Goal: Task Accomplishment & Management: Manage account settings

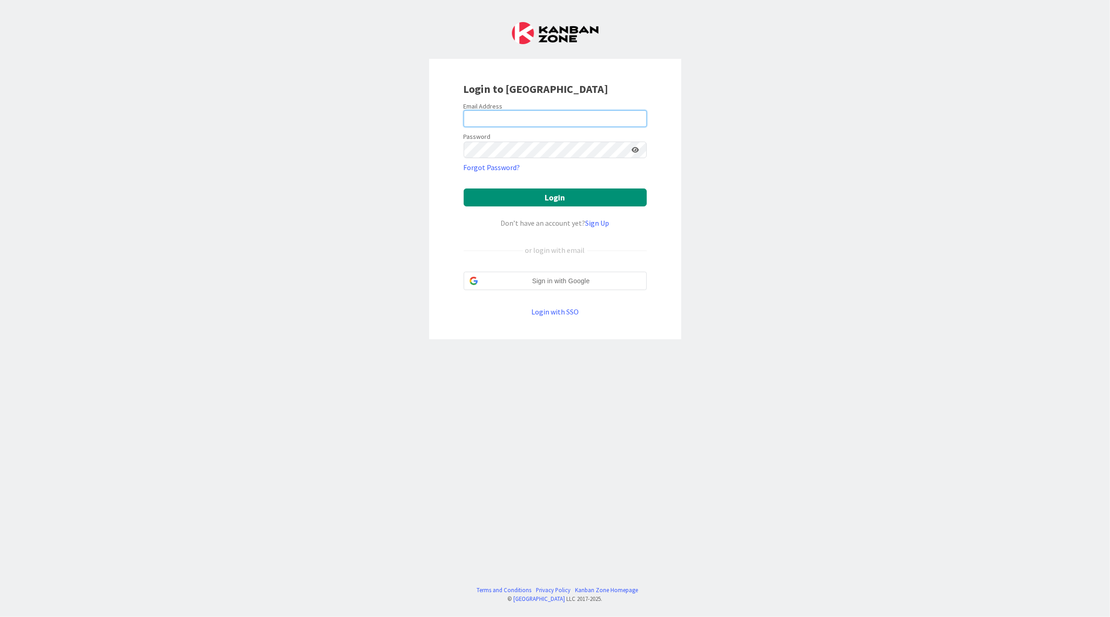
type input "[PERSON_NAME][EMAIL_ADDRESS][DOMAIN_NAME]"
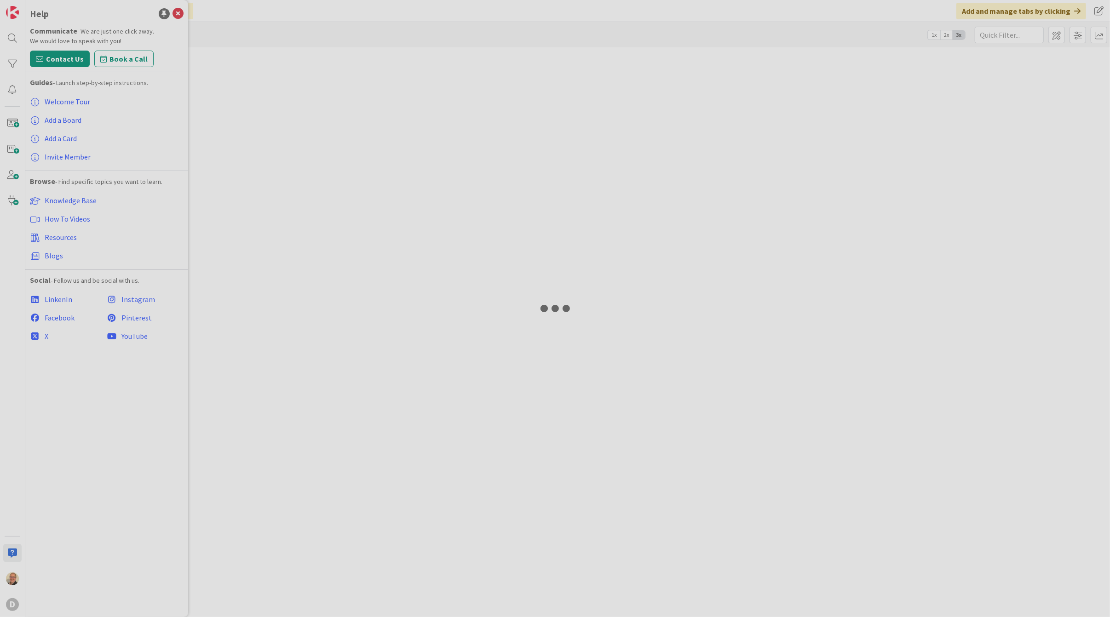
type input "evening"
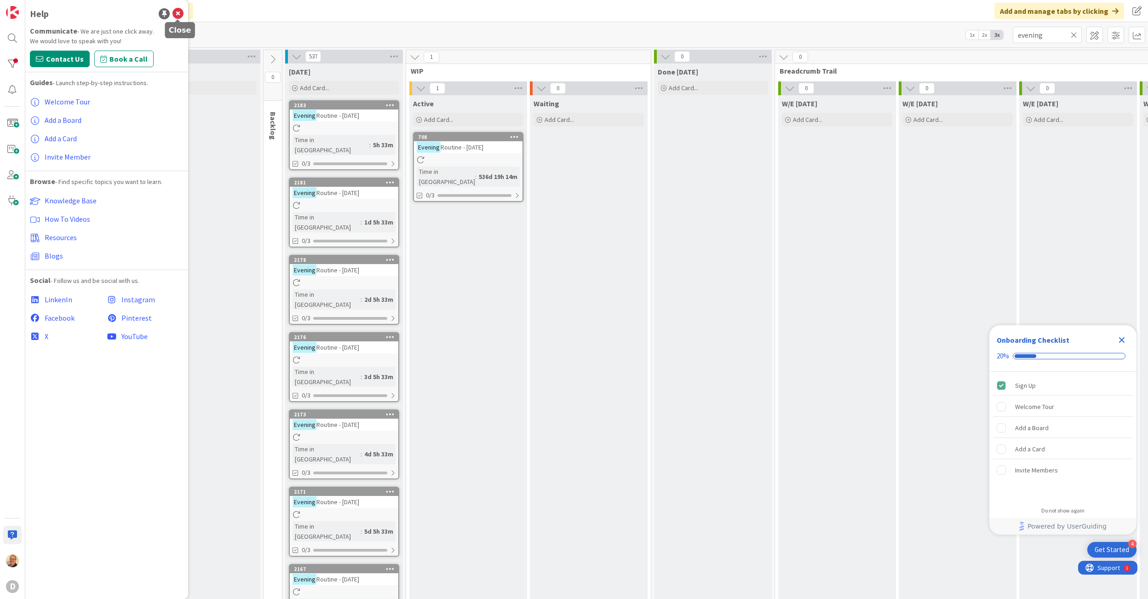
click at [177, 15] on icon at bounding box center [177, 13] width 11 height 11
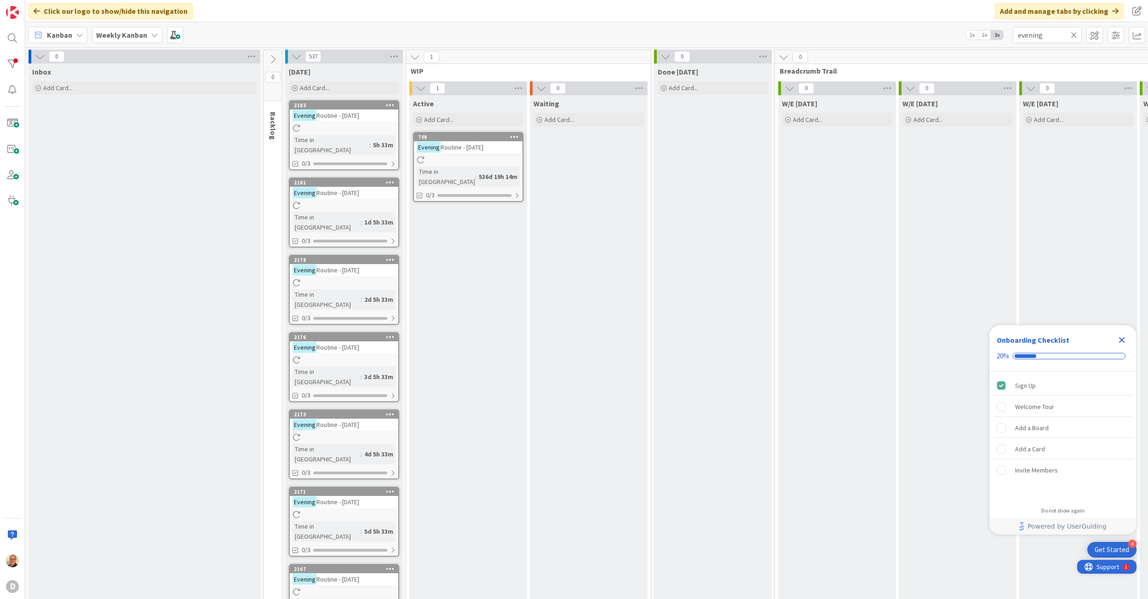
click at [1108, 567] on span "Support" at bounding box center [1107, 566] width 23 height 11
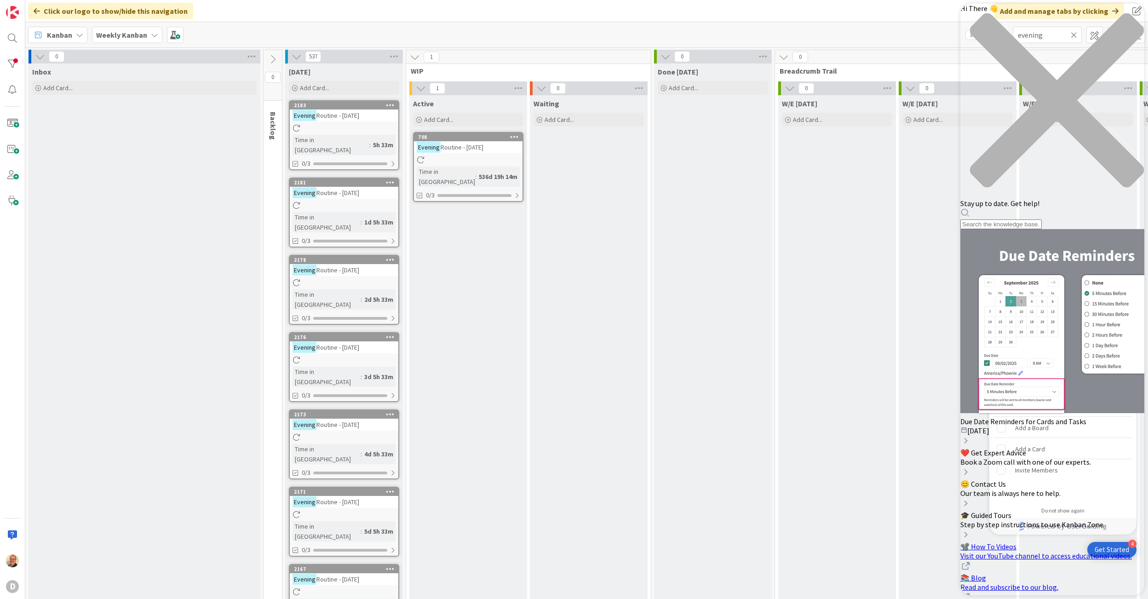
click at [1109, 17] on icon "close resource center" at bounding box center [1052, 105] width 184 height 184
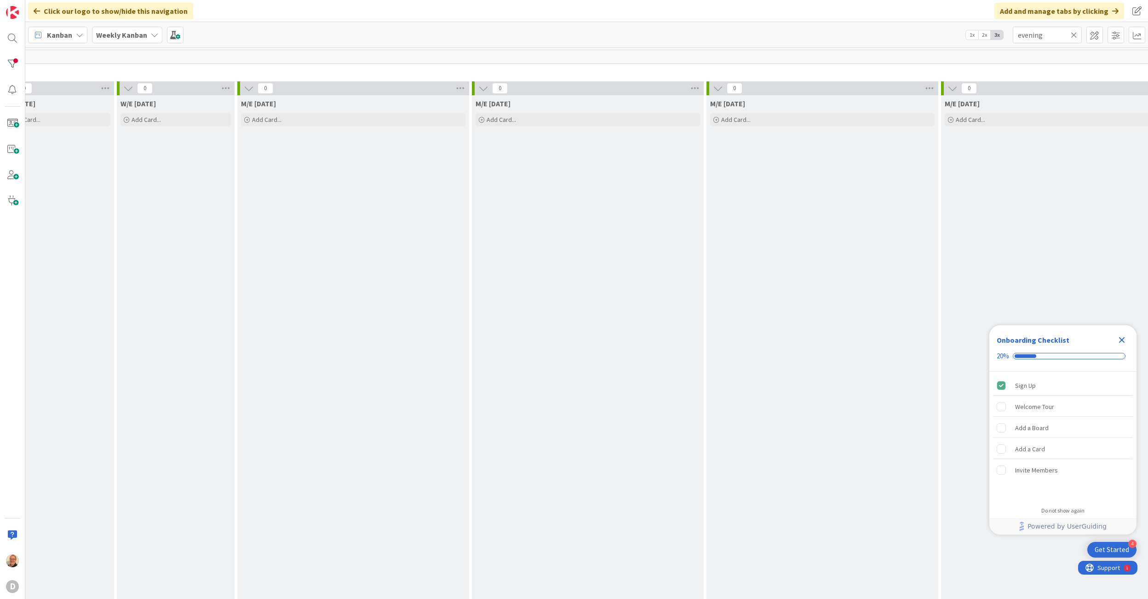
scroll to position [0, 1113]
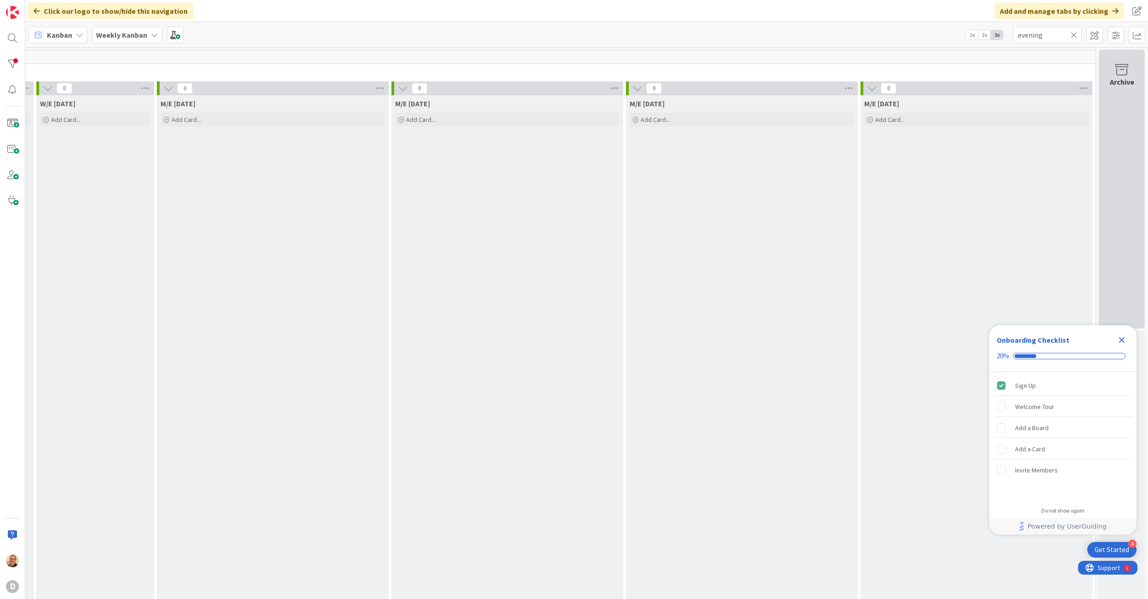
click at [1109, 66] on icon at bounding box center [1121, 69] width 35 height 13
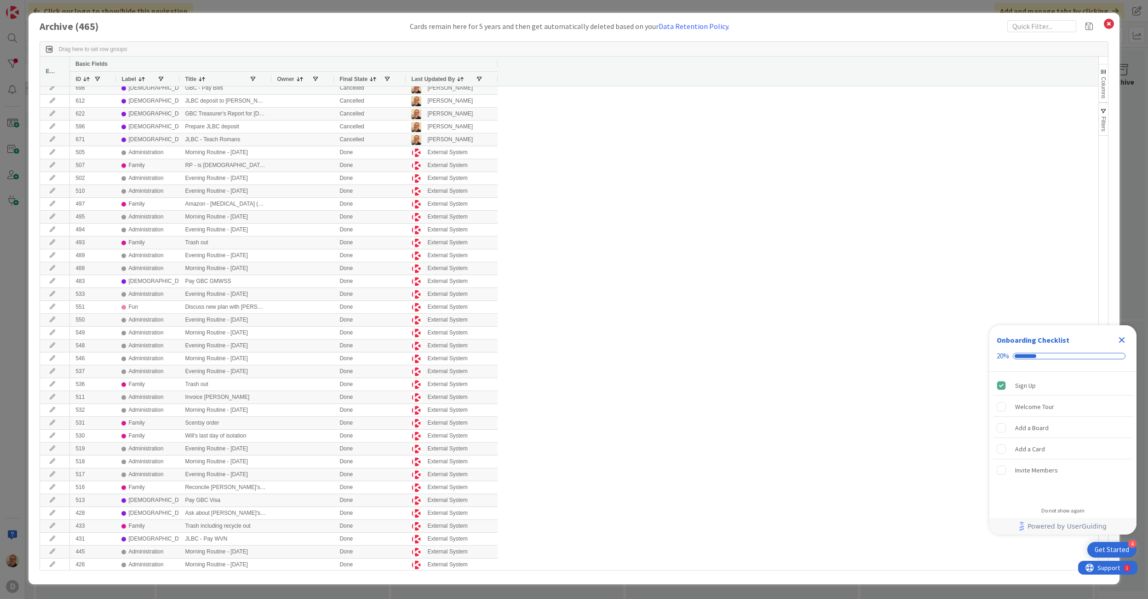
scroll to position [0, 0]
click at [83, 77] on span at bounding box center [86, 78] width 7 height 7
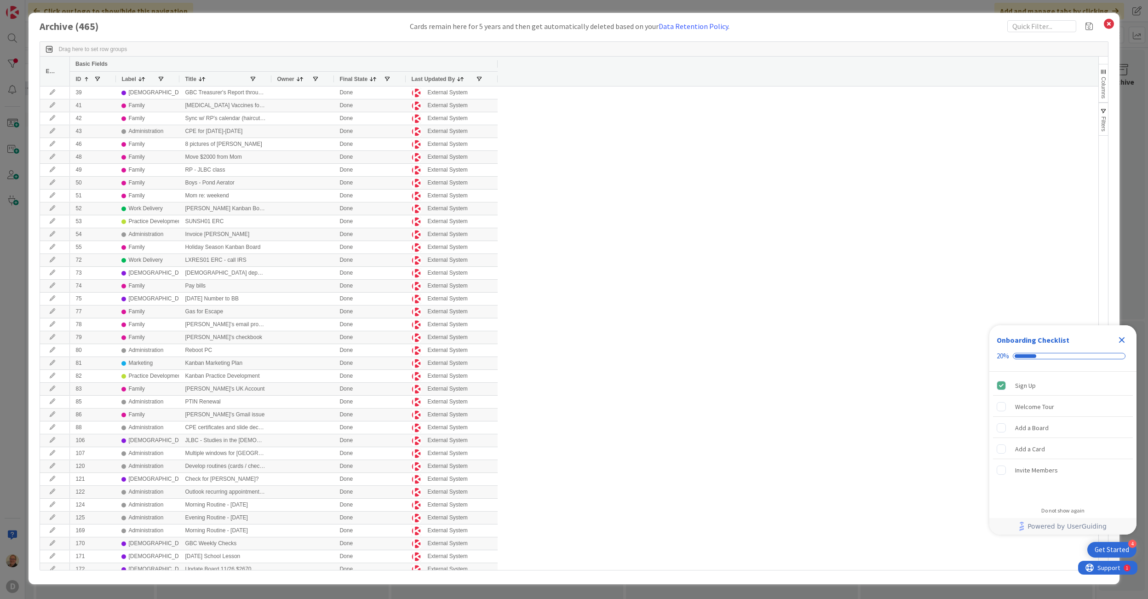
click at [83, 77] on span at bounding box center [86, 78] width 7 height 7
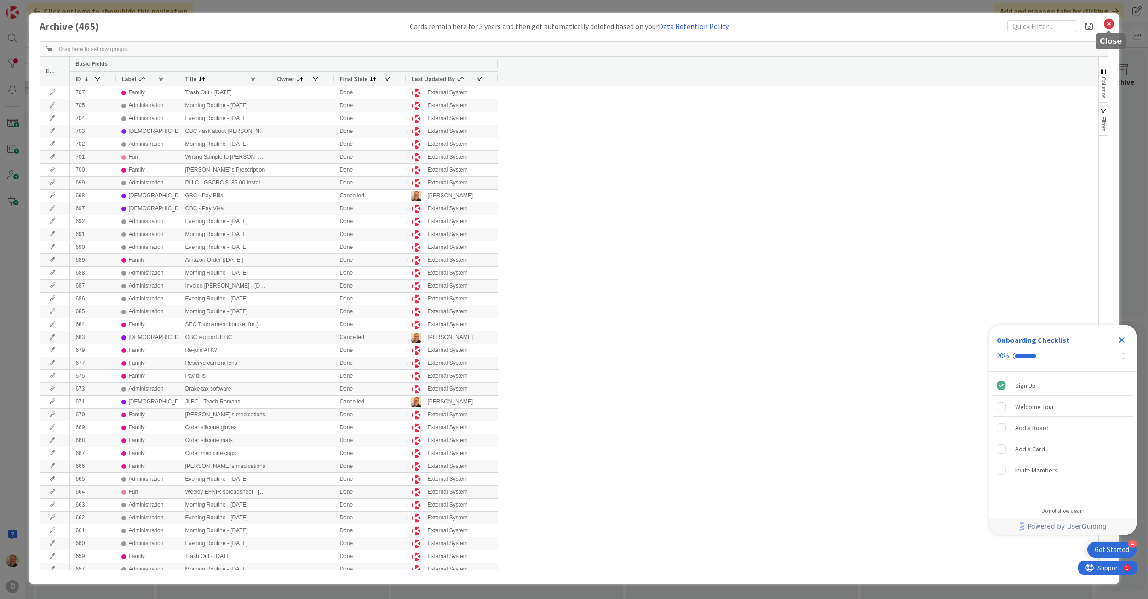
click at [1107, 25] on icon at bounding box center [1109, 23] width 12 height 13
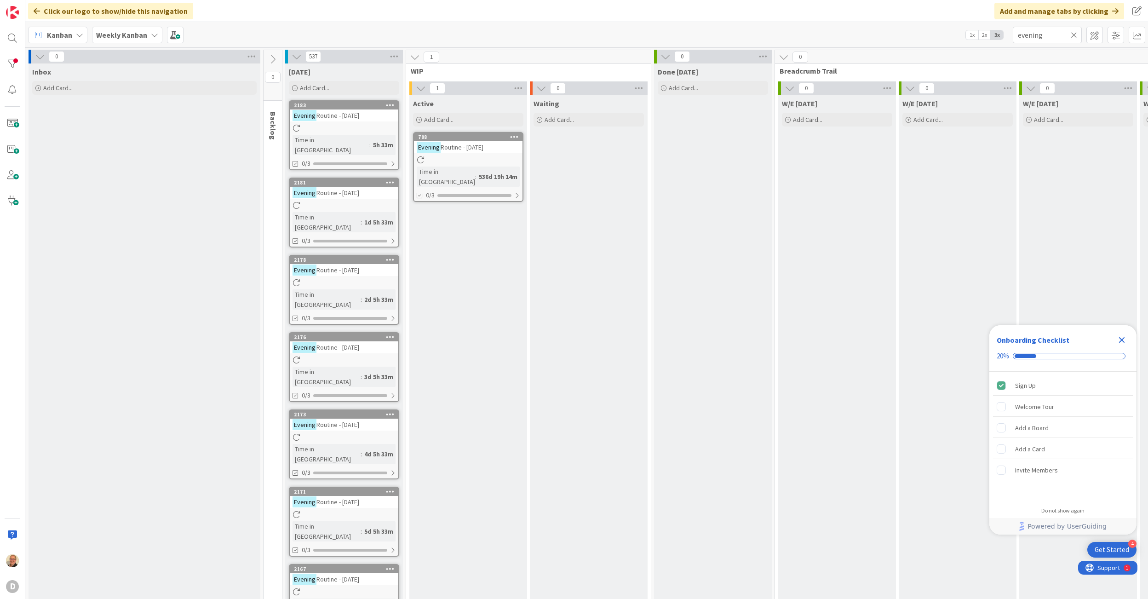
click at [1074, 32] on icon at bounding box center [1074, 35] width 6 height 8
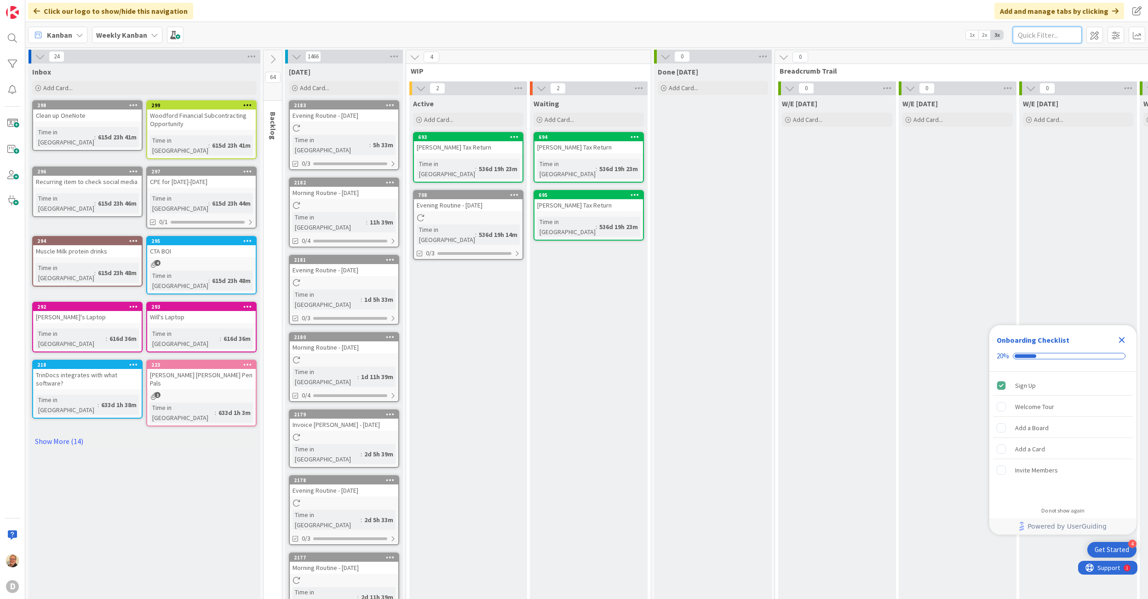
click at [1036, 36] on input "text" at bounding box center [1047, 35] width 69 height 17
click at [183, 120] on div "Woodford Financial Subcontracting Opportunity" at bounding box center [201, 119] width 109 height 20
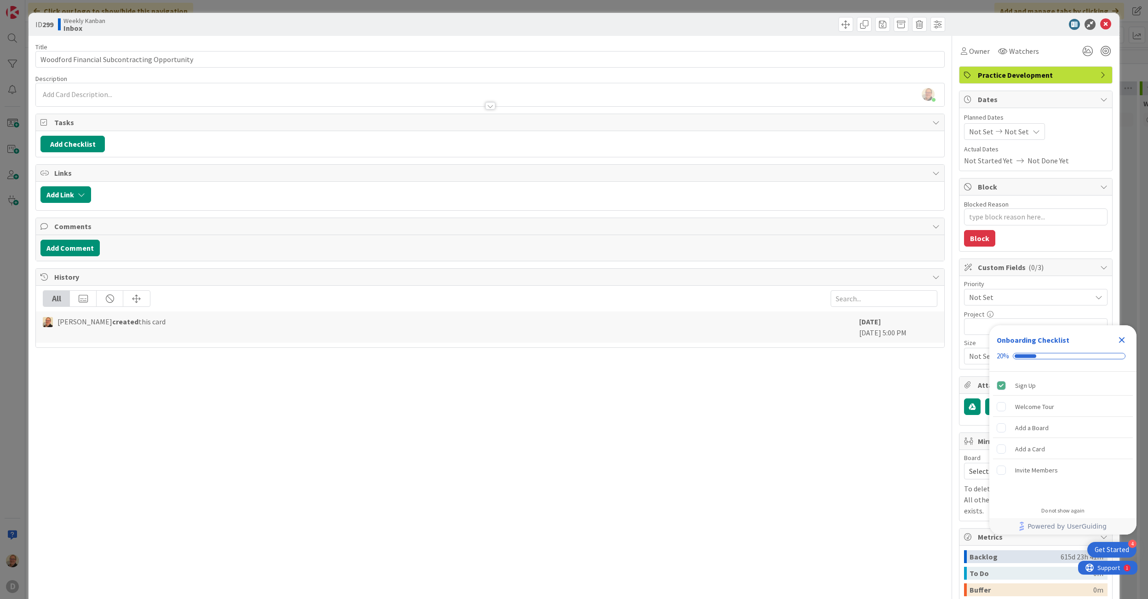
click at [1109, 343] on icon "Close Checklist" at bounding box center [1121, 339] width 11 height 11
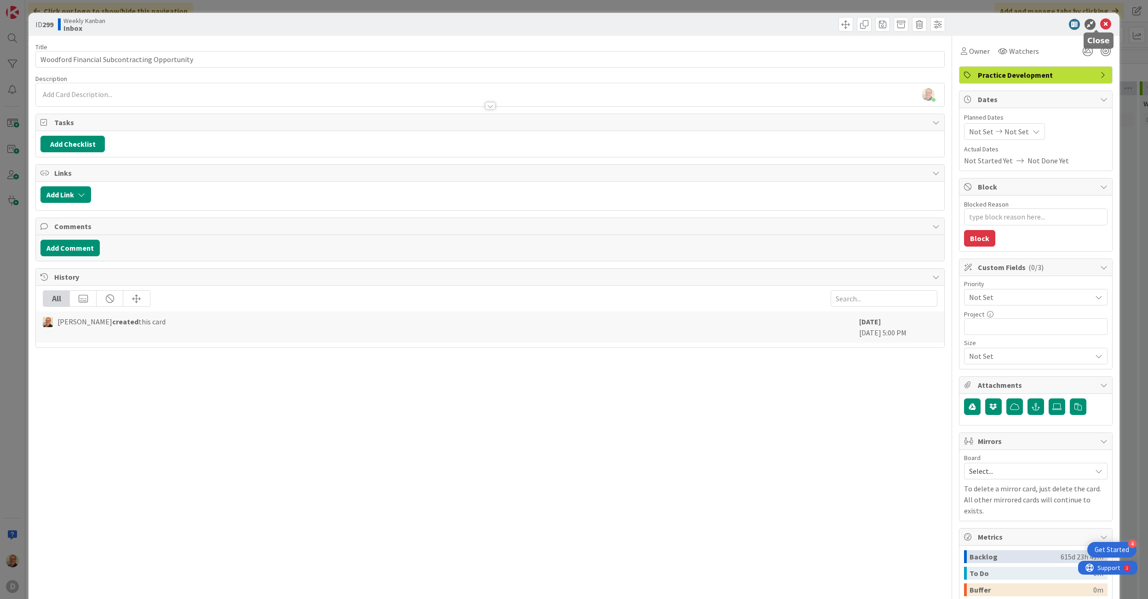
click at [1100, 26] on icon at bounding box center [1105, 24] width 11 height 11
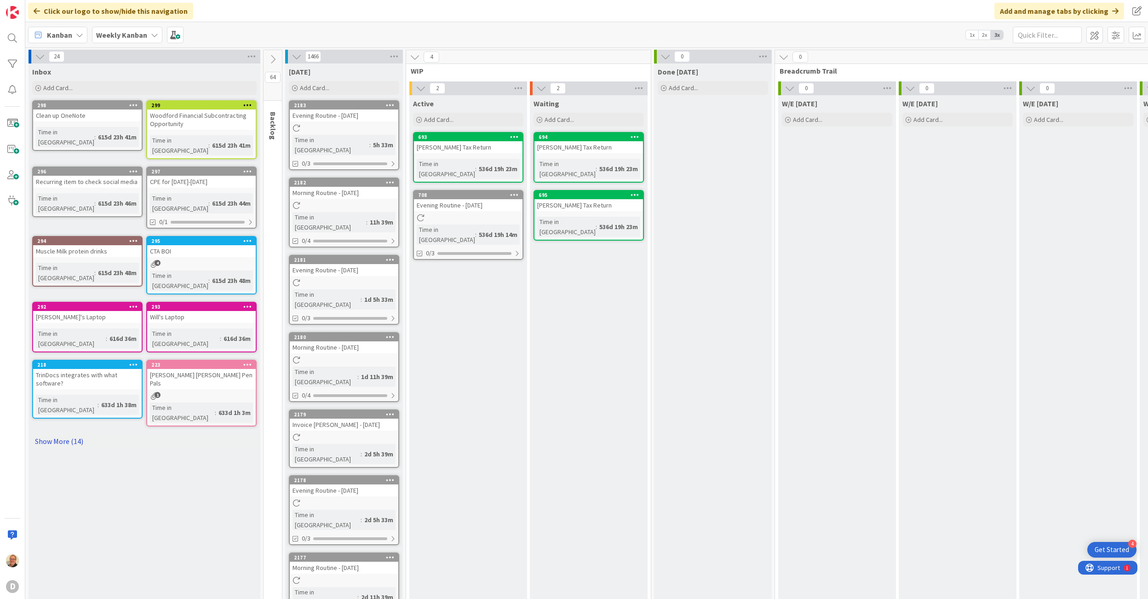
click at [54, 434] on link "Show More (14)" at bounding box center [144, 441] width 224 height 15
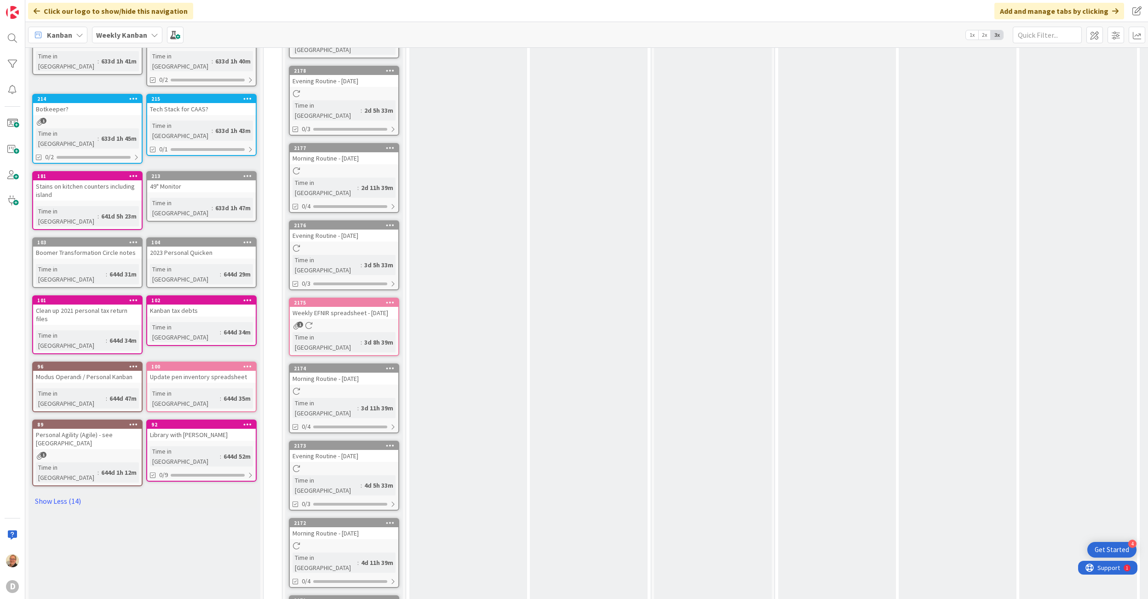
scroll to position [429, 0]
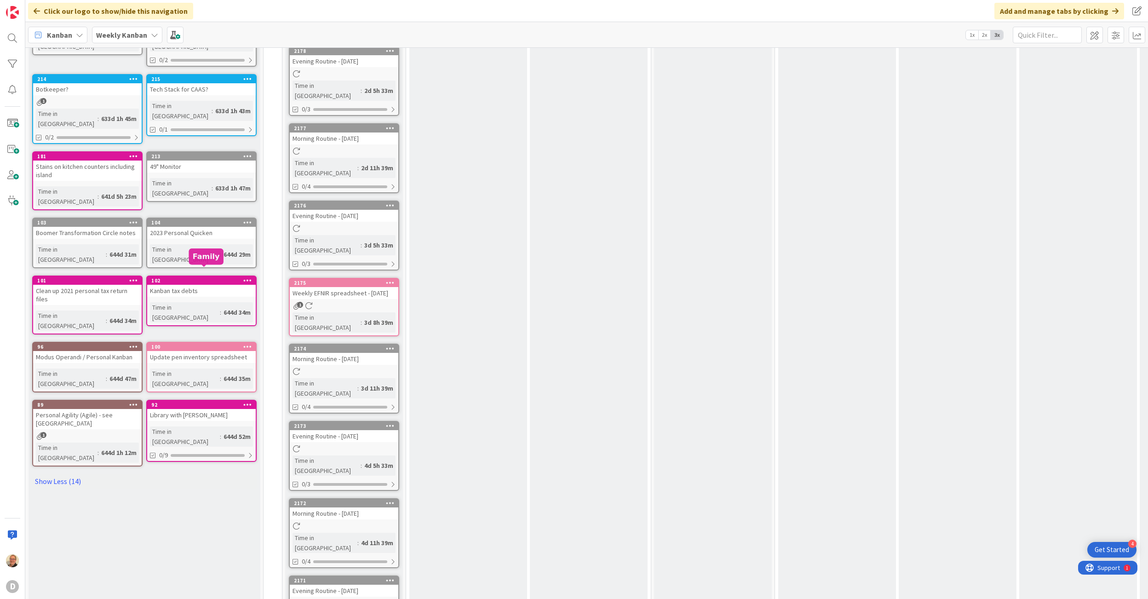
click at [194, 401] on div "92" at bounding box center [203, 404] width 104 height 6
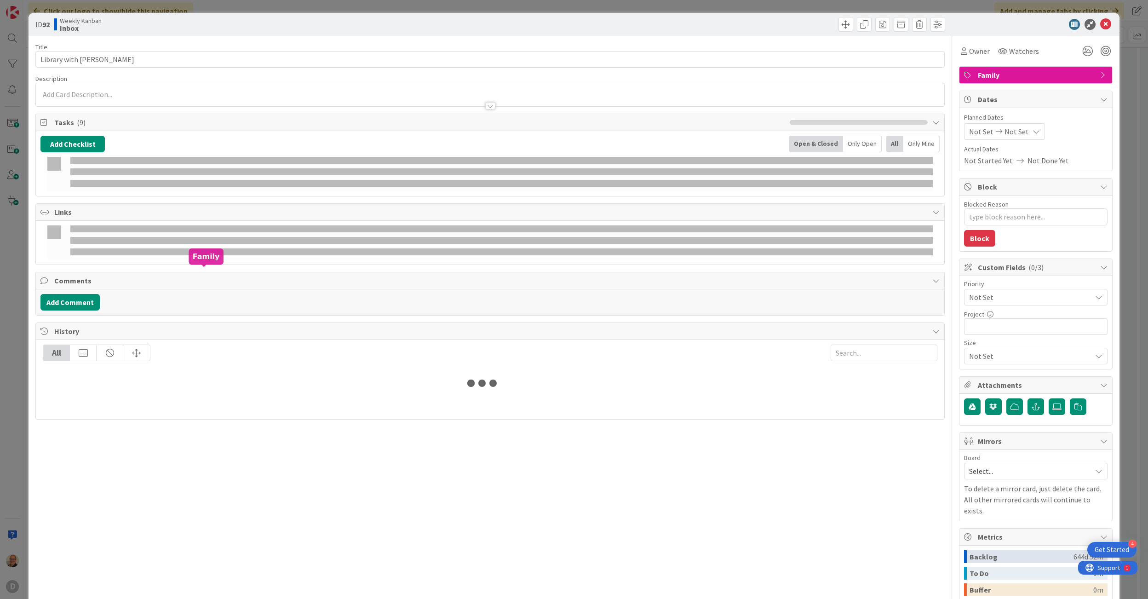
type textarea "x"
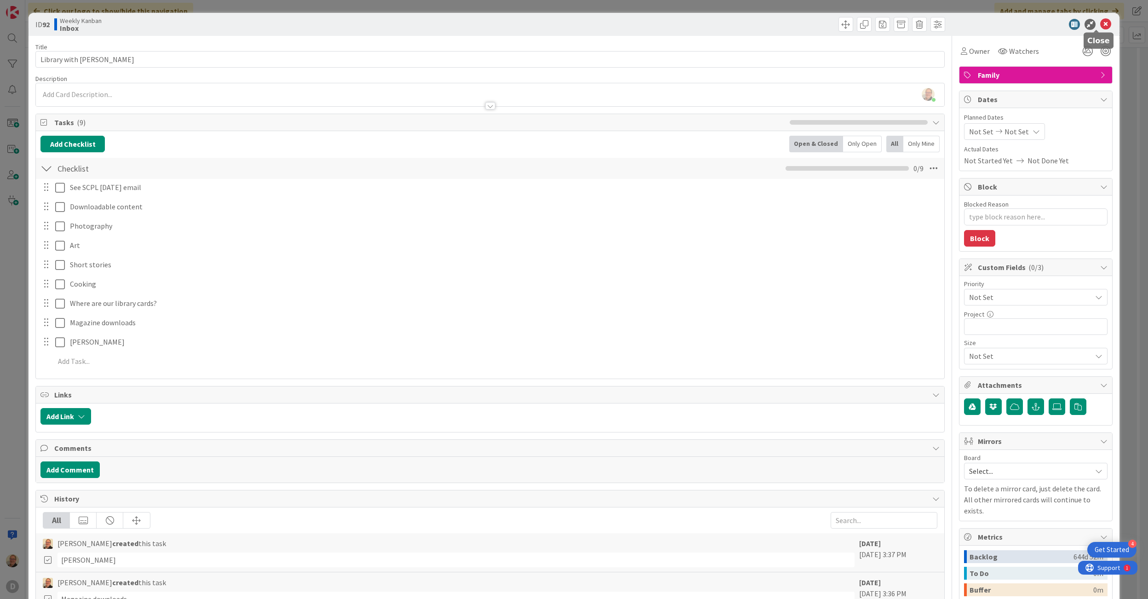
click at [1100, 23] on icon at bounding box center [1105, 24] width 11 height 11
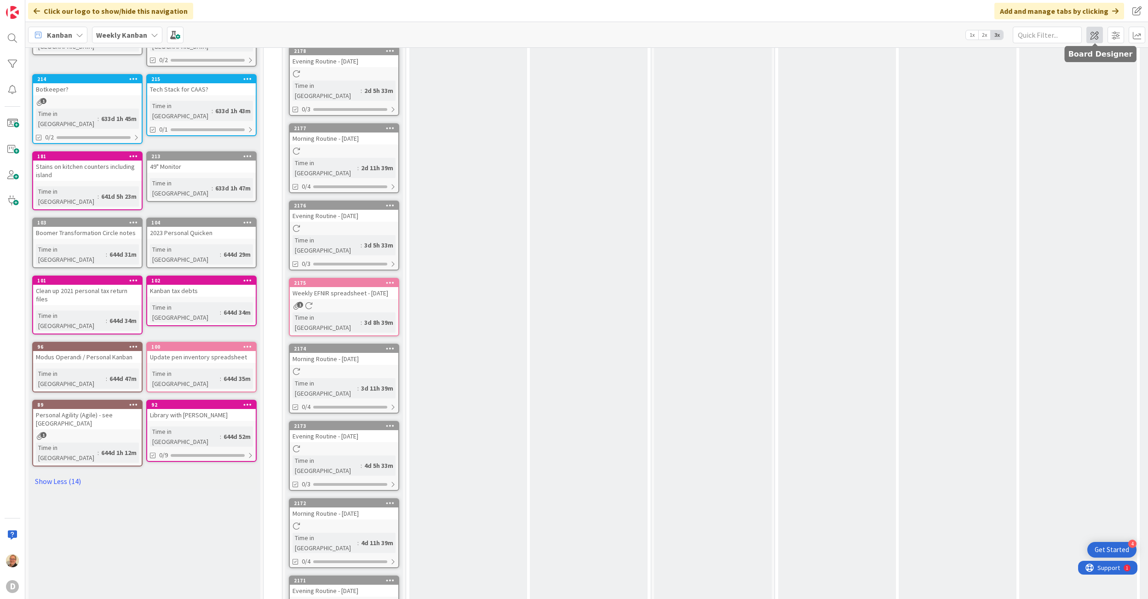
click at [1092, 33] on span at bounding box center [1094, 35] width 17 height 17
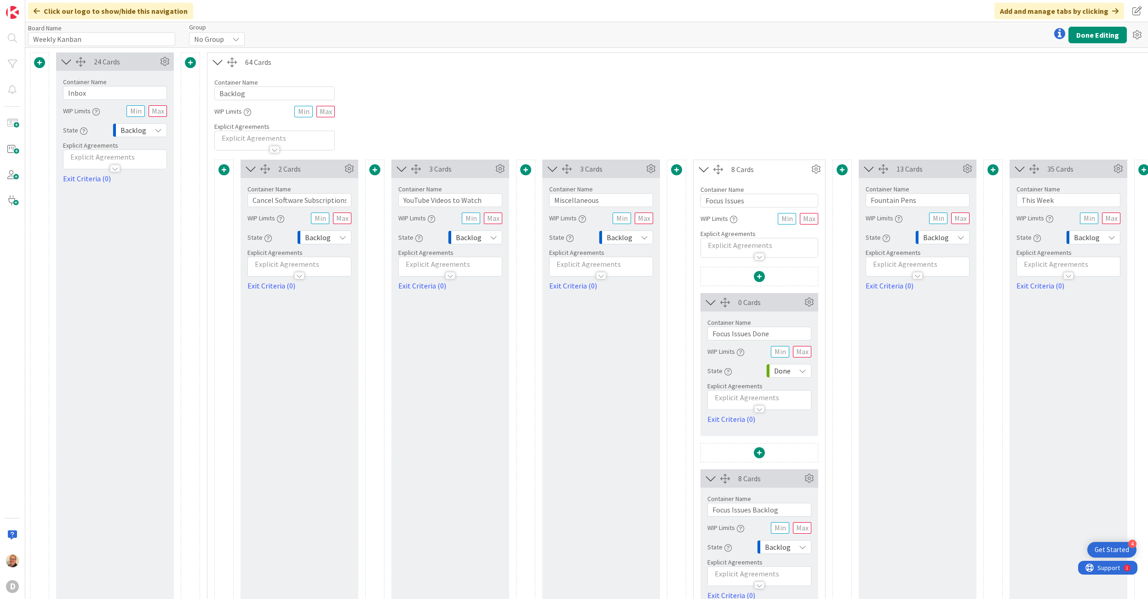
click at [234, 38] on icon at bounding box center [235, 38] width 7 height 7
click at [236, 39] on icon at bounding box center [236, 38] width 7 height 7
click at [116, 41] on input "Weekly Kanban" at bounding box center [101, 39] width 147 height 14
type input "Weekly Kanban OLD"
click at [1092, 35] on button "Done Editing" at bounding box center [1097, 35] width 58 height 17
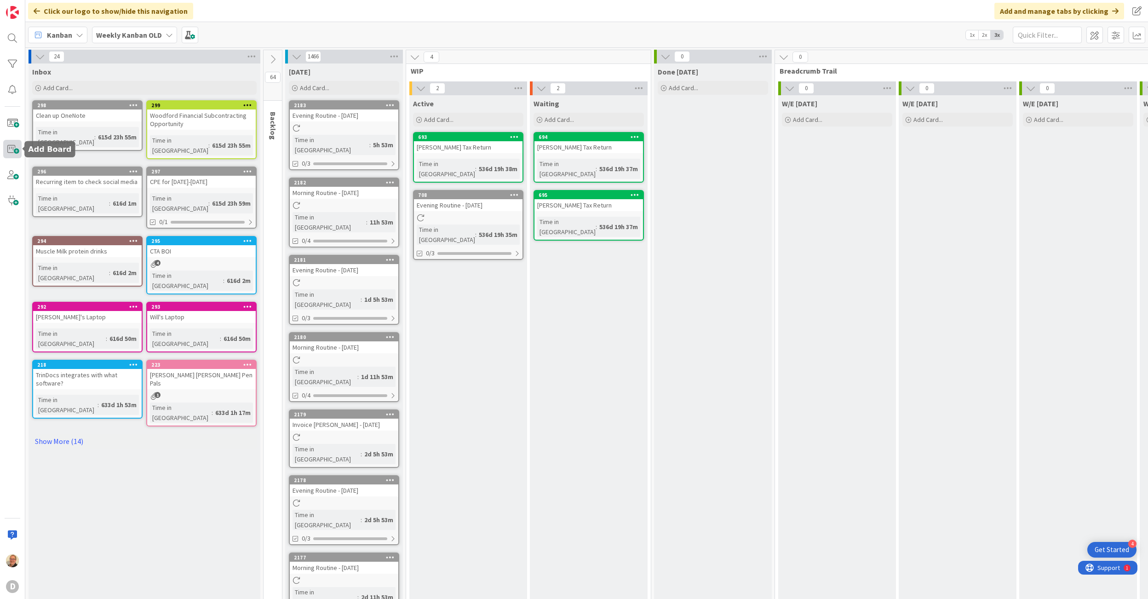
click at [14, 147] on span at bounding box center [12, 149] width 18 height 18
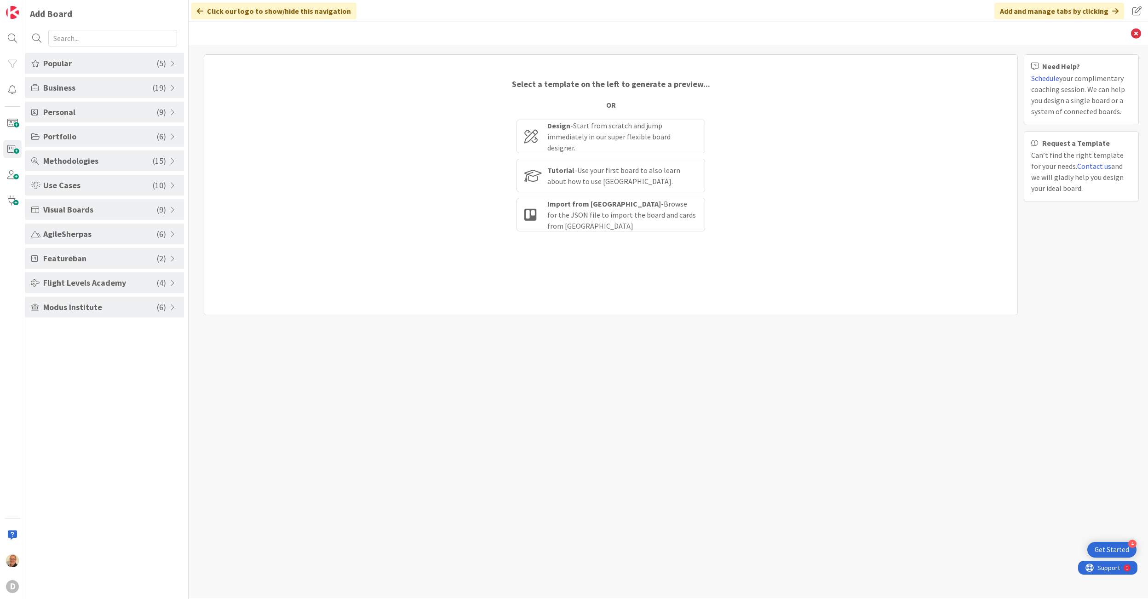
click at [81, 306] on span "Modus Institute" at bounding box center [100, 307] width 114 height 12
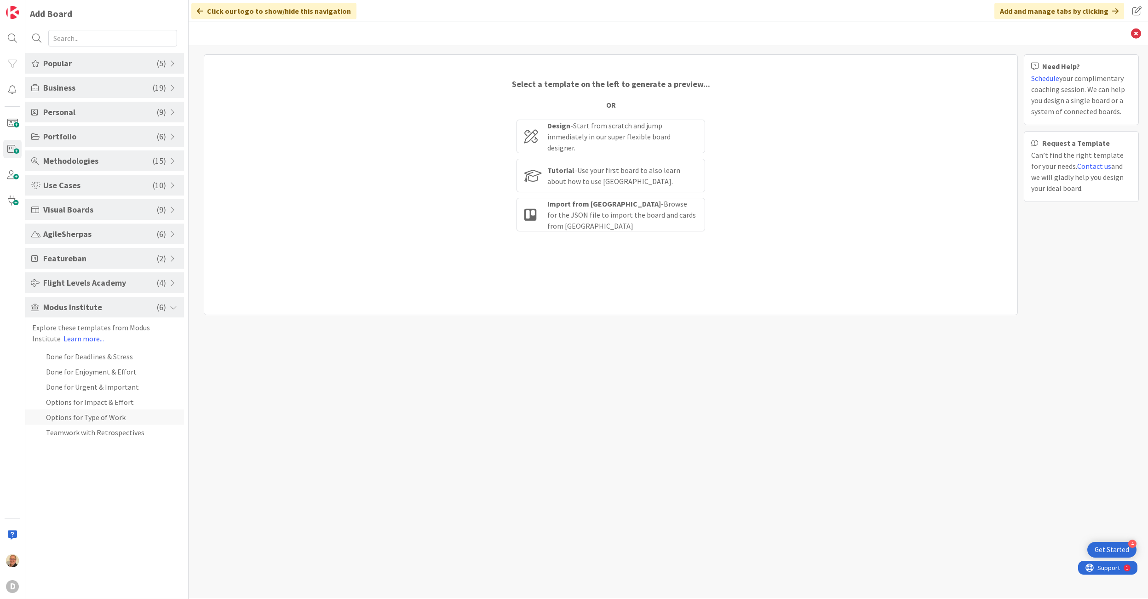
click at [103, 418] on li "Options for Type of Work" at bounding box center [104, 416] width 159 height 15
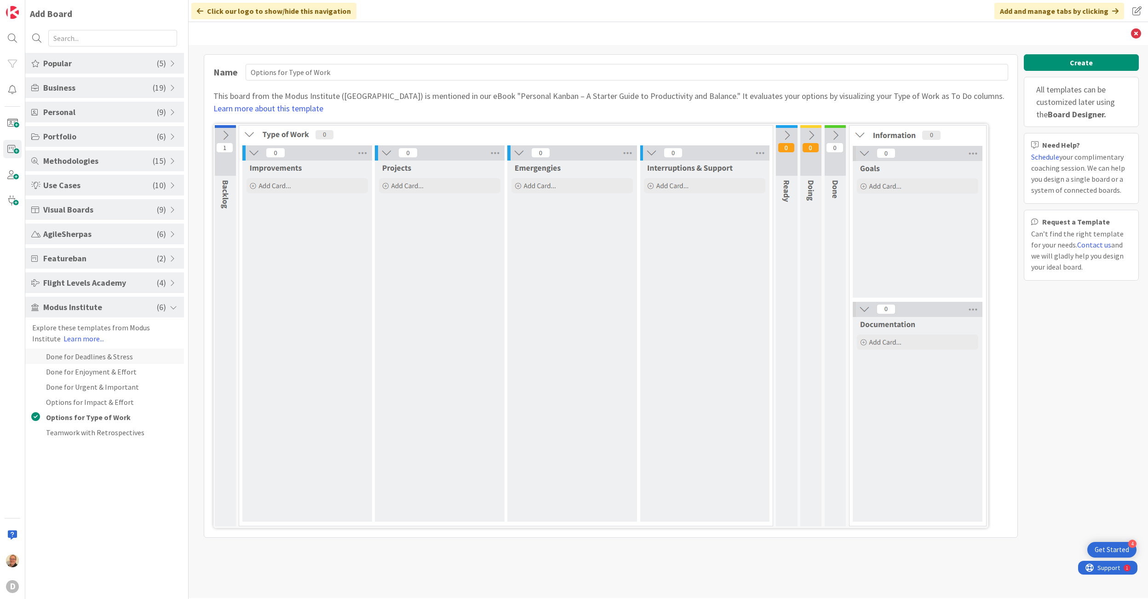
click at [77, 357] on li "Done for Deadlines & Stress" at bounding box center [104, 356] width 159 height 15
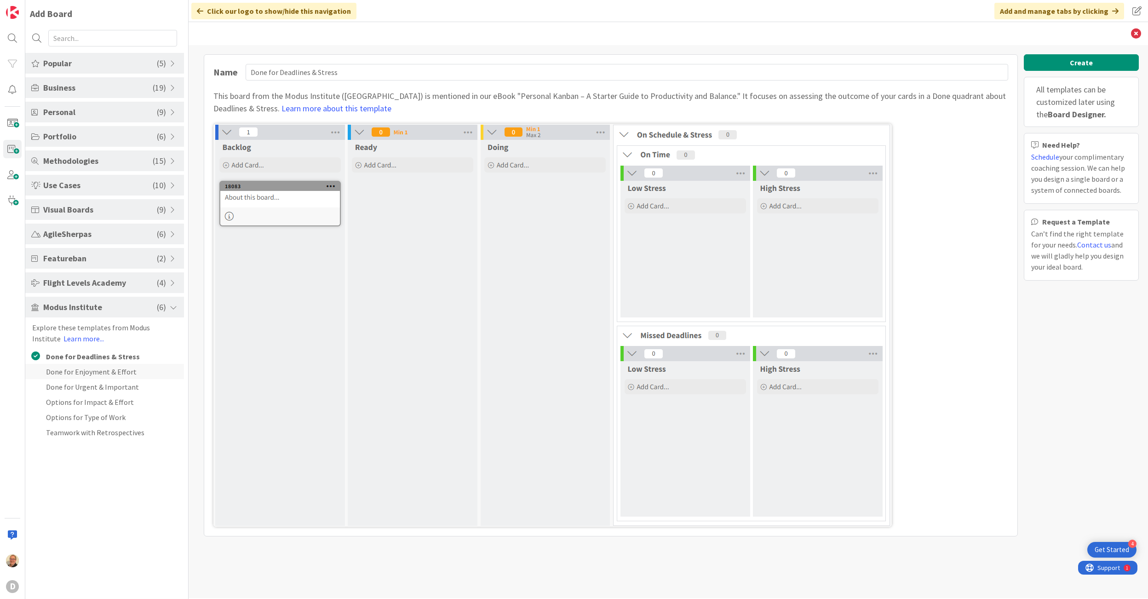
click at [74, 374] on li "Done for Enjoyment & Effort" at bounding box center [104, 371] width 159 height 15
click at [175, 309] on span at bounding box center [174, 307] width 8 height 7
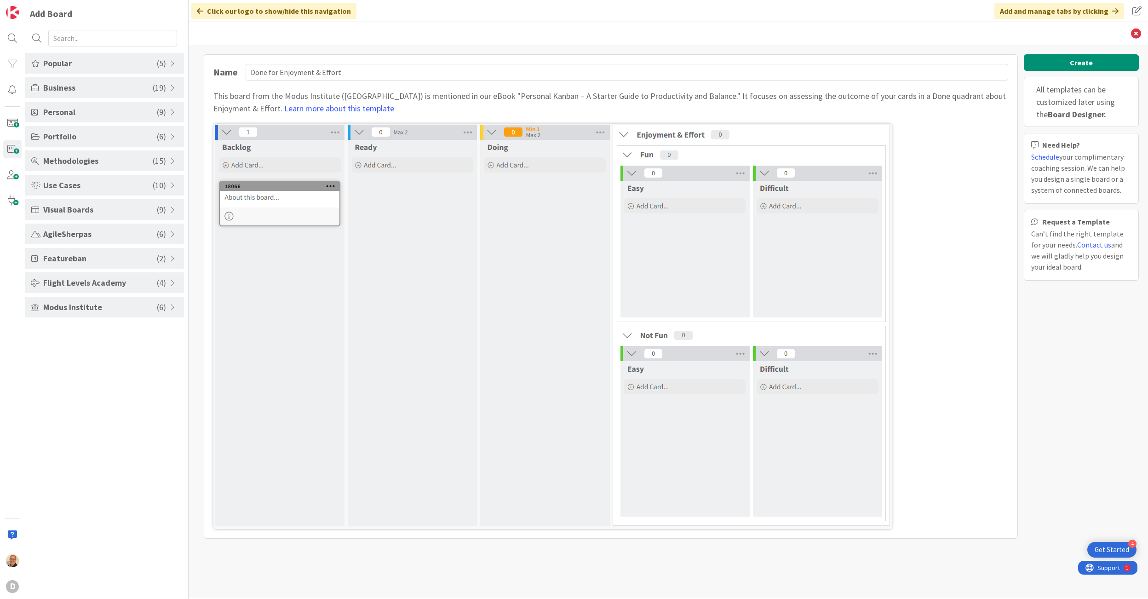
click at [172, 210] on span at bounding box center [174, 209] width 8 height 7
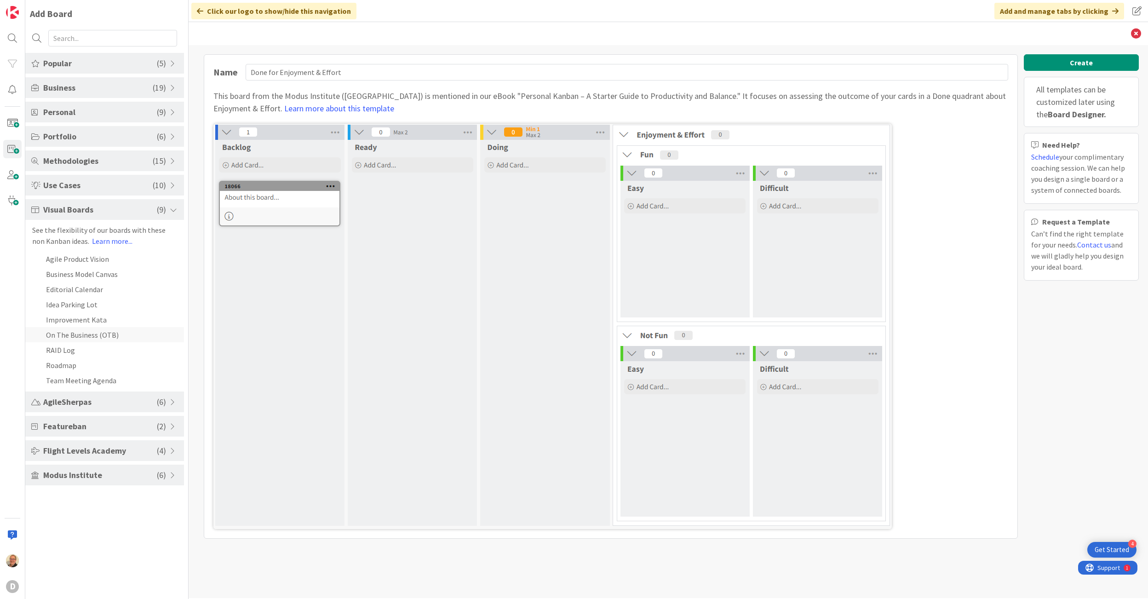
click at [97, 337] on li "On The Business (OTB)" at bounding box center [104, 334] width 159 height 15
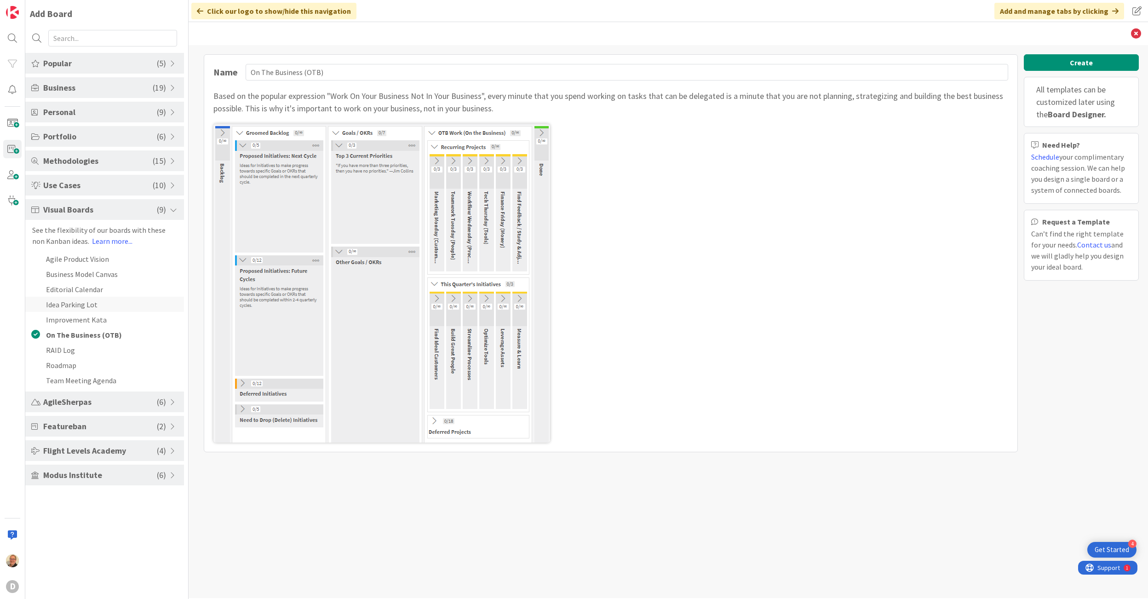
click at [94, 306] on li "Idea Parking Lot" at bounding box center [104, 304] width 159 height 15
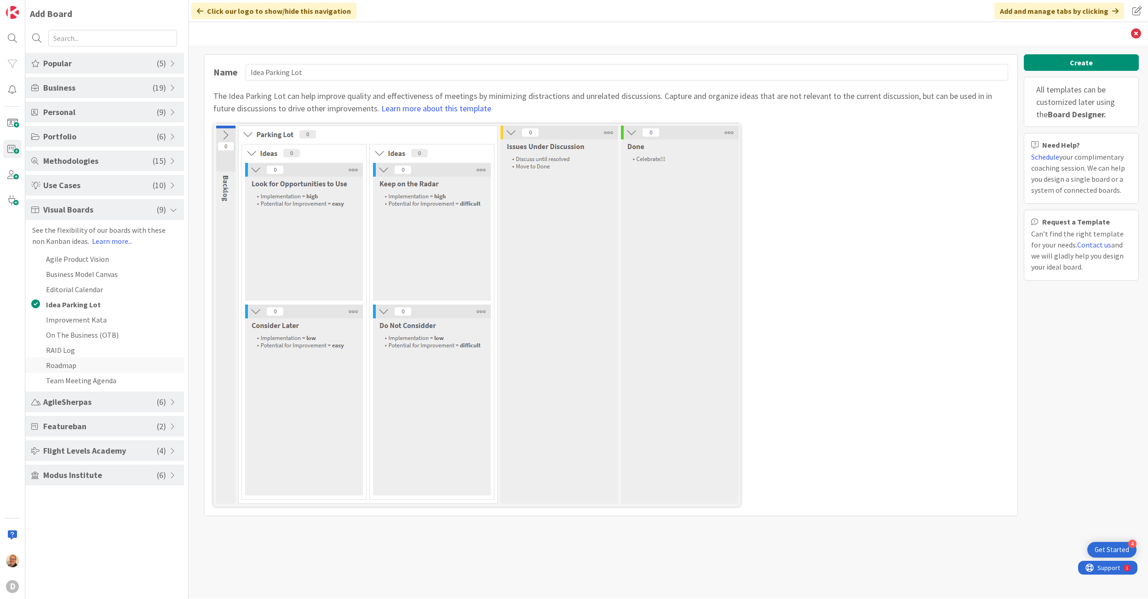
click at [80, 365] on li "Roadmap" at bounding box center [104, 364] width 159 height 15
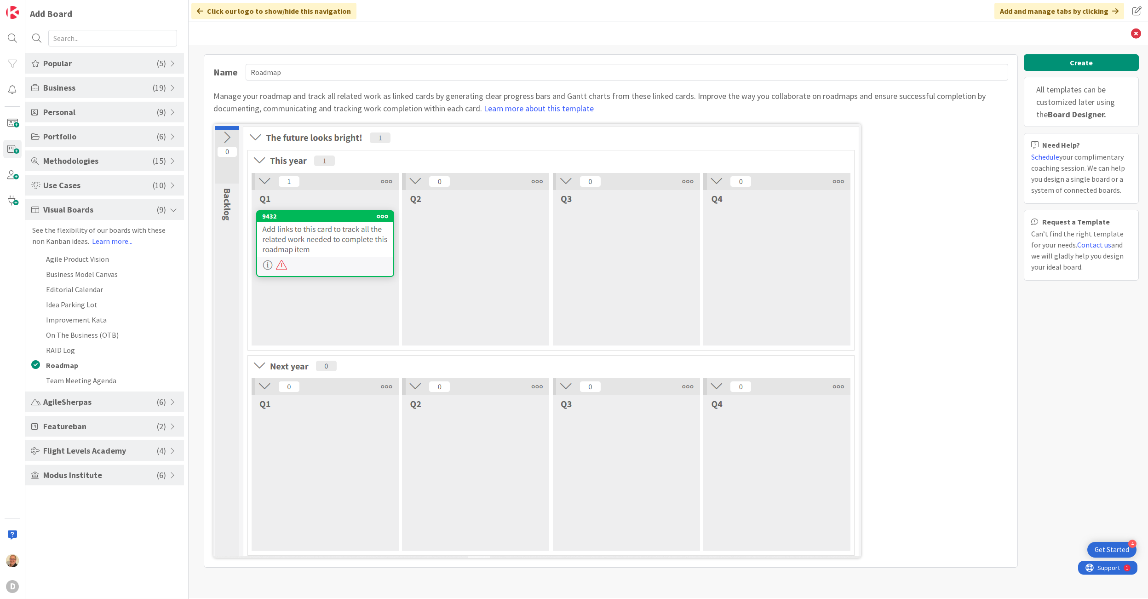
click at [68, 63] on span "Popular" at bounding box center [100, 63] width 114 height 12
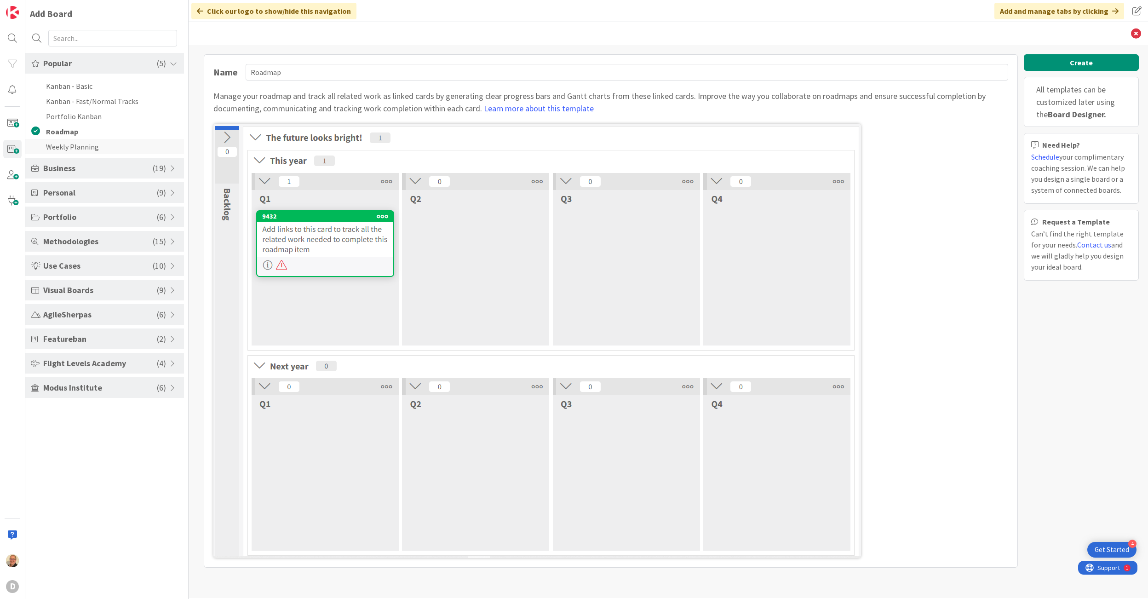
click at [92, 147] on li "Weekly Planning" at bounding box center [104, 146] width 159 height 15
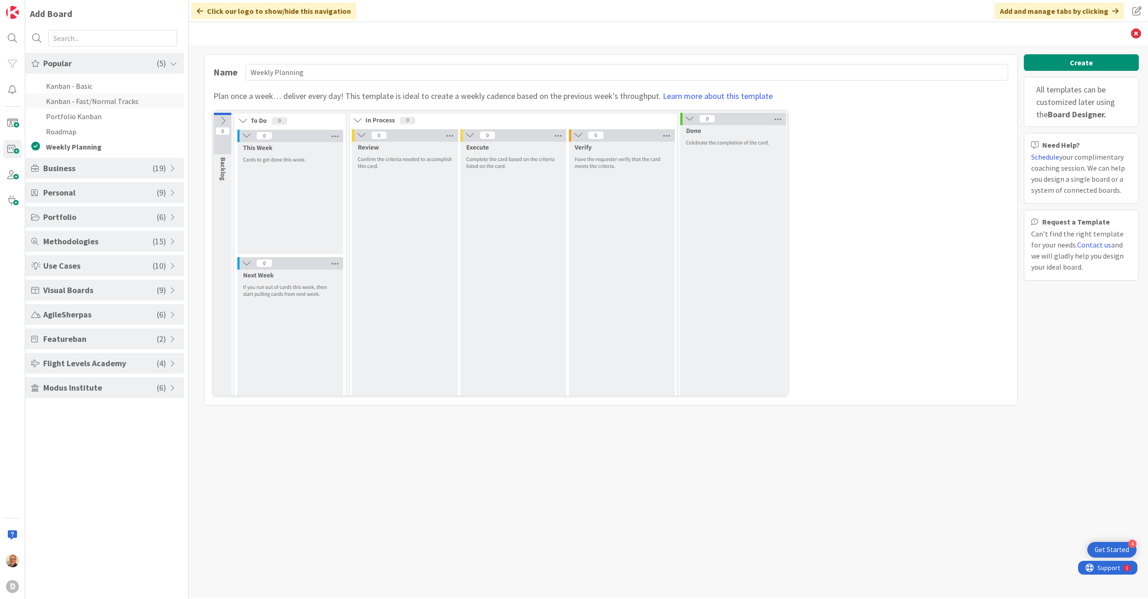
click at [87, 103] on li "Kanban - Fast/Normal Tracks" at bounding box center [104, 100] width 159 height 15
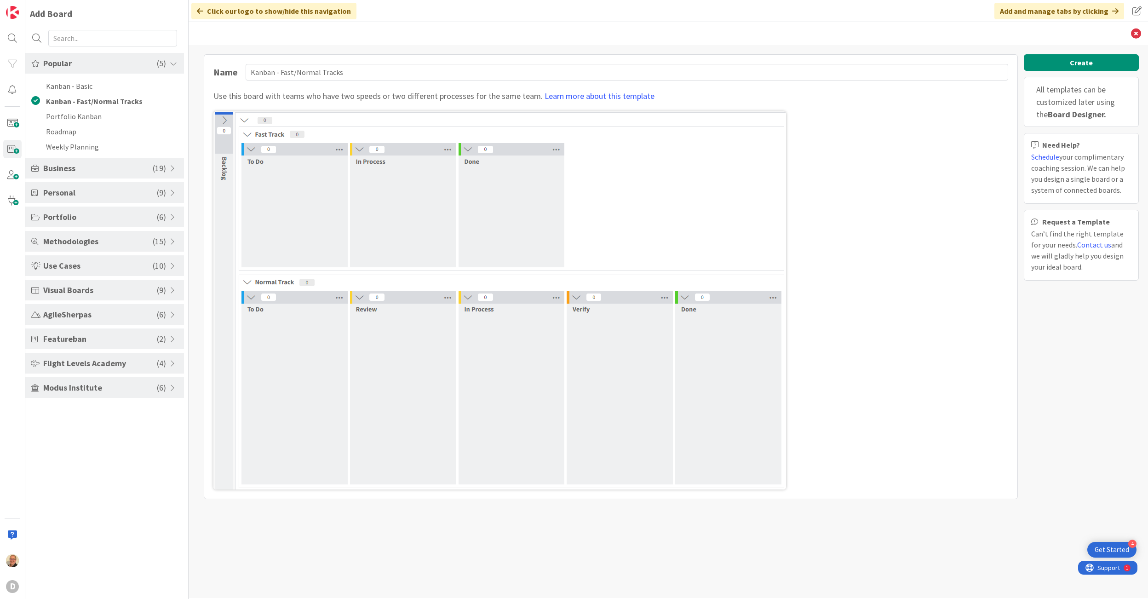
click at [70, 170] on span "Business" at bounding box center [97, 168] width 109 height 12
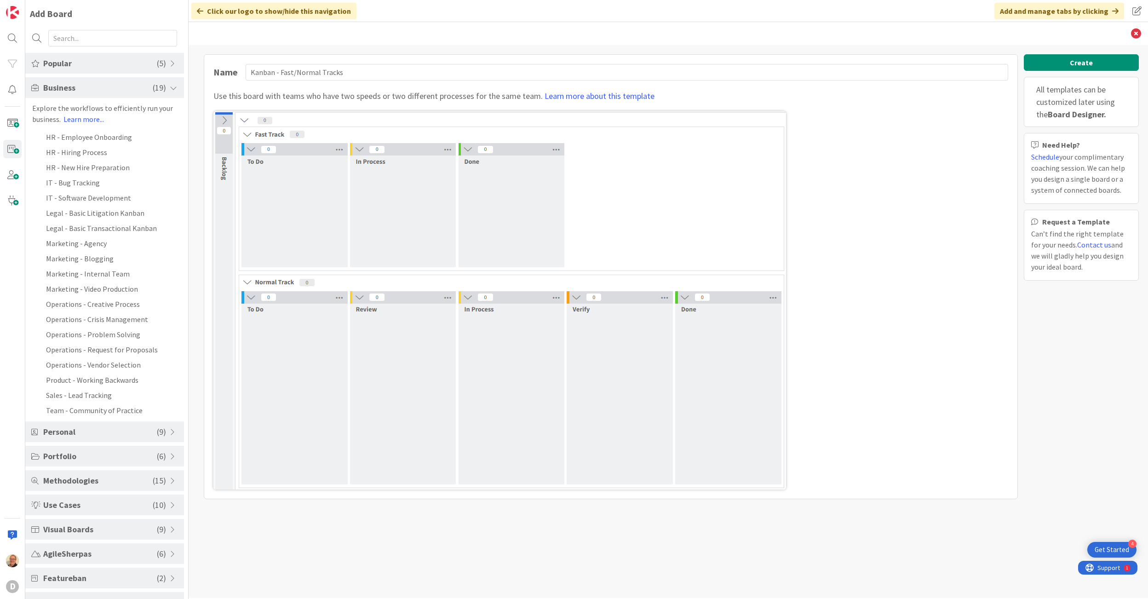
click at [65, 435] on span "Personal" at bounding box center [100, 431] width 114 height 12
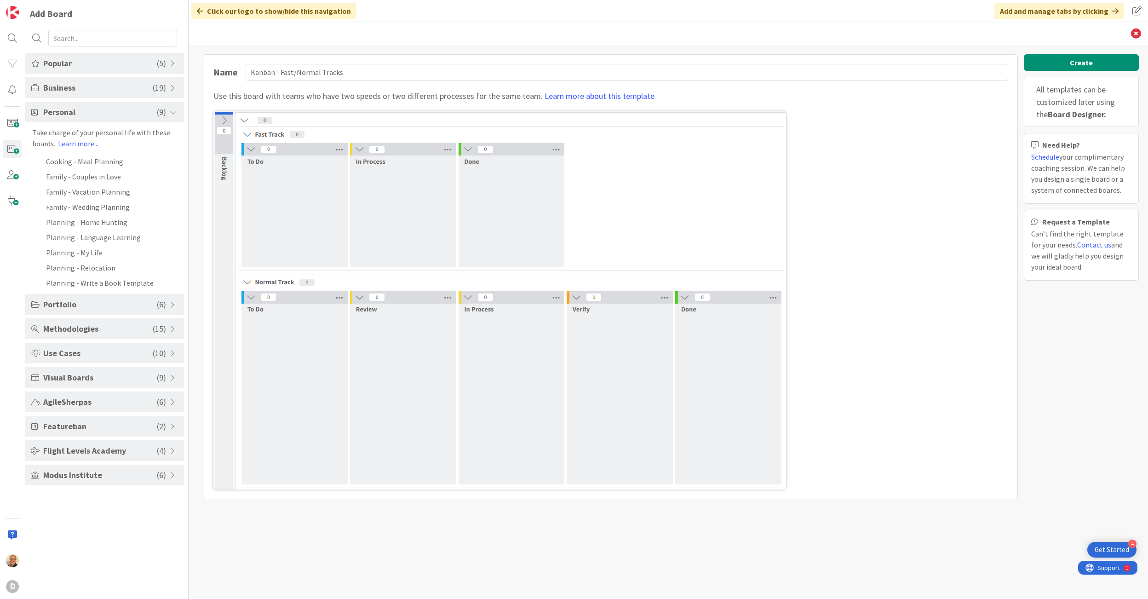
click at [65, 327] on span "Methodologies" at bounding box center [97, 328] width 109 height 12
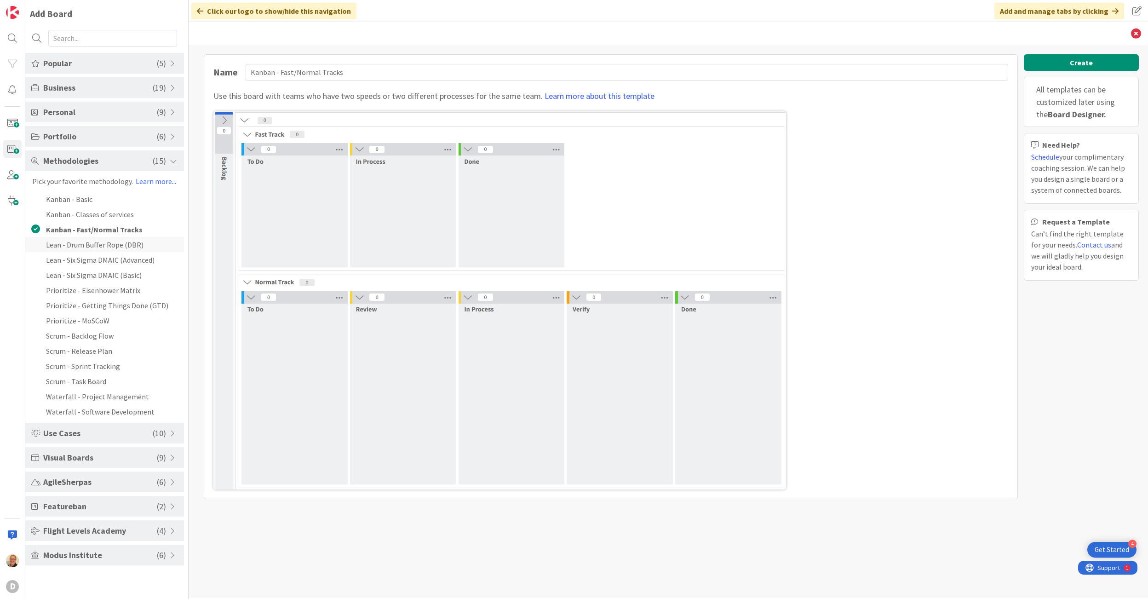
click at [76, 245] on li "Lean - Drum Buffer Rope (DBR)" at bounding box center [104, 244] width 159 height 15
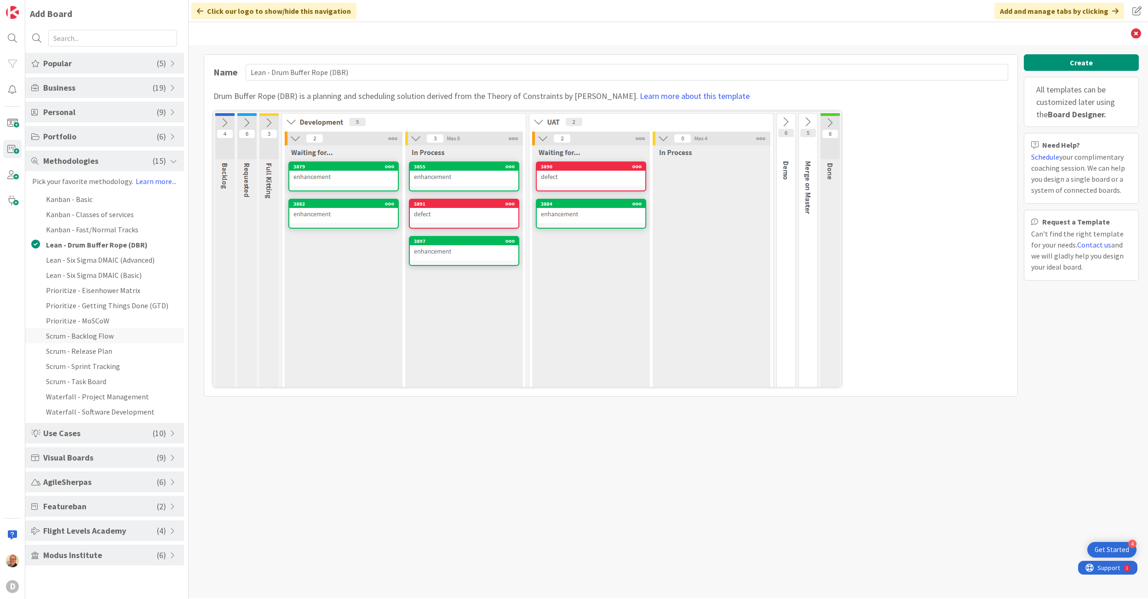
click at [81, 339] on li "Scrum - Backlog Flow" at bounding box center [104, 335] width 159 height 15
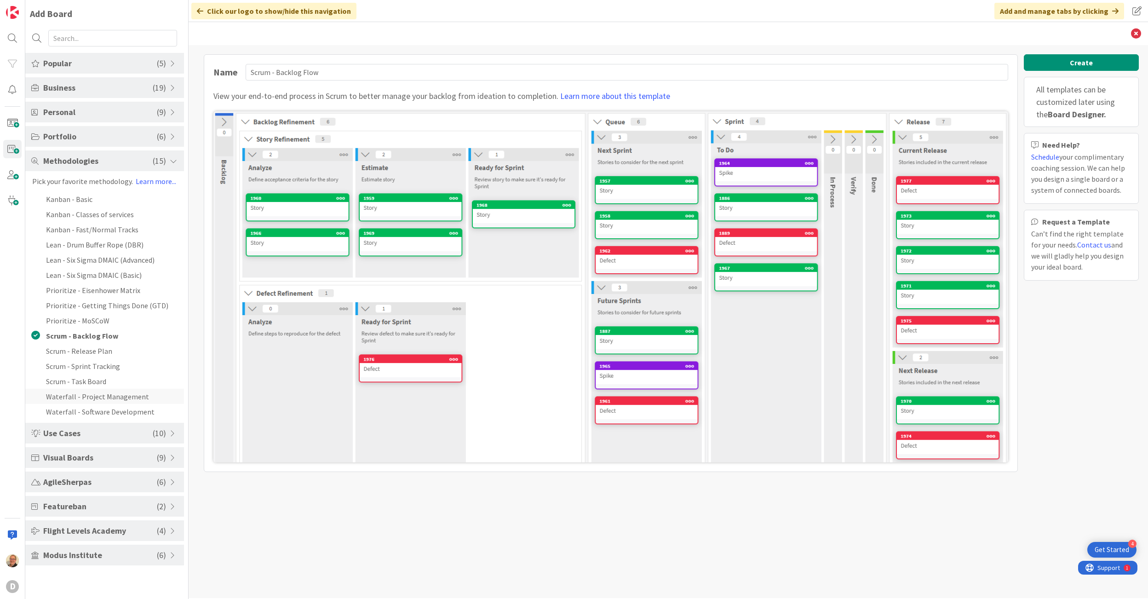
click at [74, 398] on li "Waterfall - Project Management" at bounding box center [104, 396] width 159 height 15
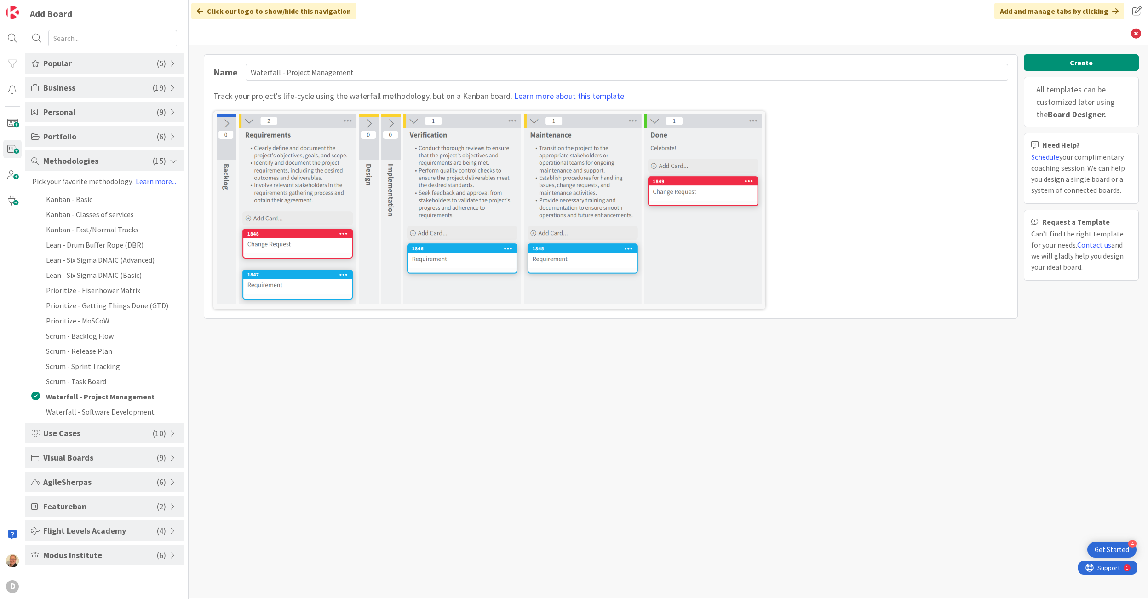
click at [74, 434] on span "Use Cases" at bounding box center [97, 433] width 109 height 12
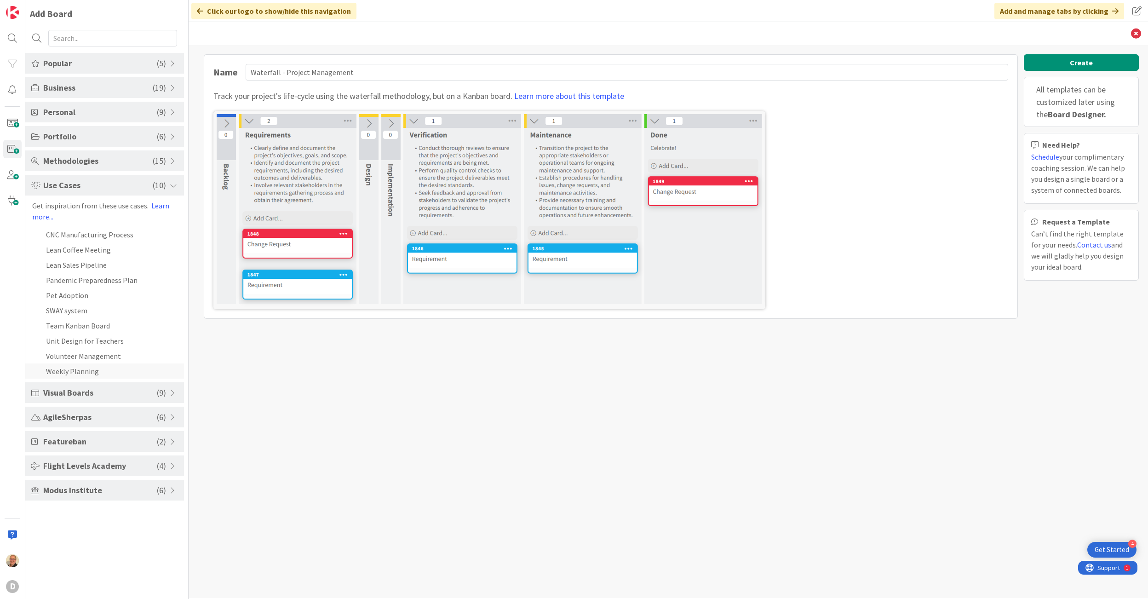
click at [91, 371] on li "Weekly Planning" at bounding box center [104, 370] width 159 height 15
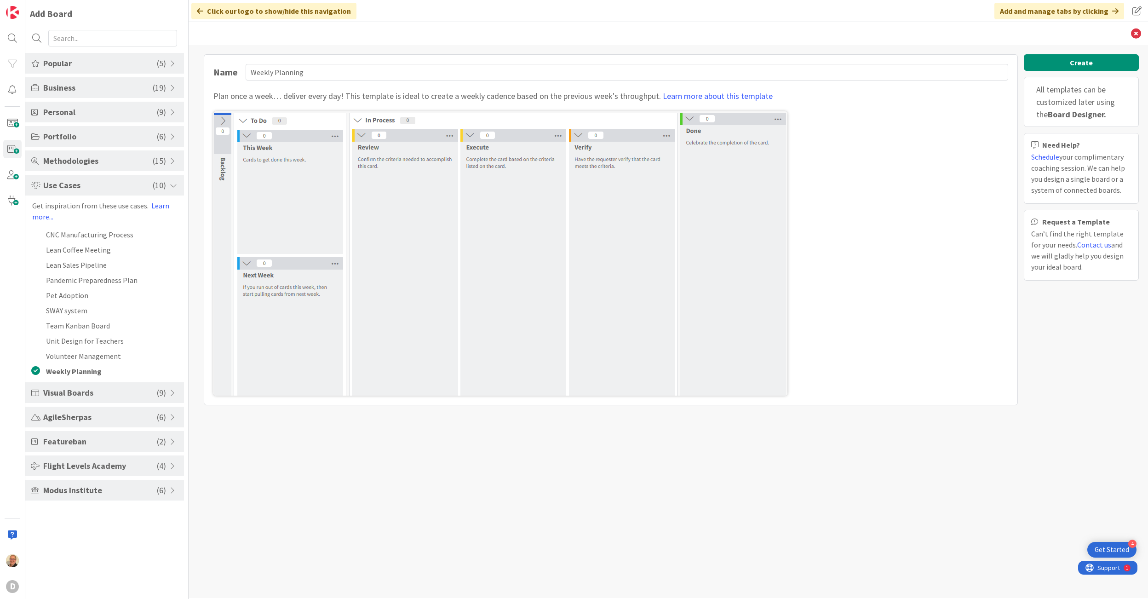
click at [78, 395] on span "Visual Boards" at bounding box center [100, 392] width 114 height 12
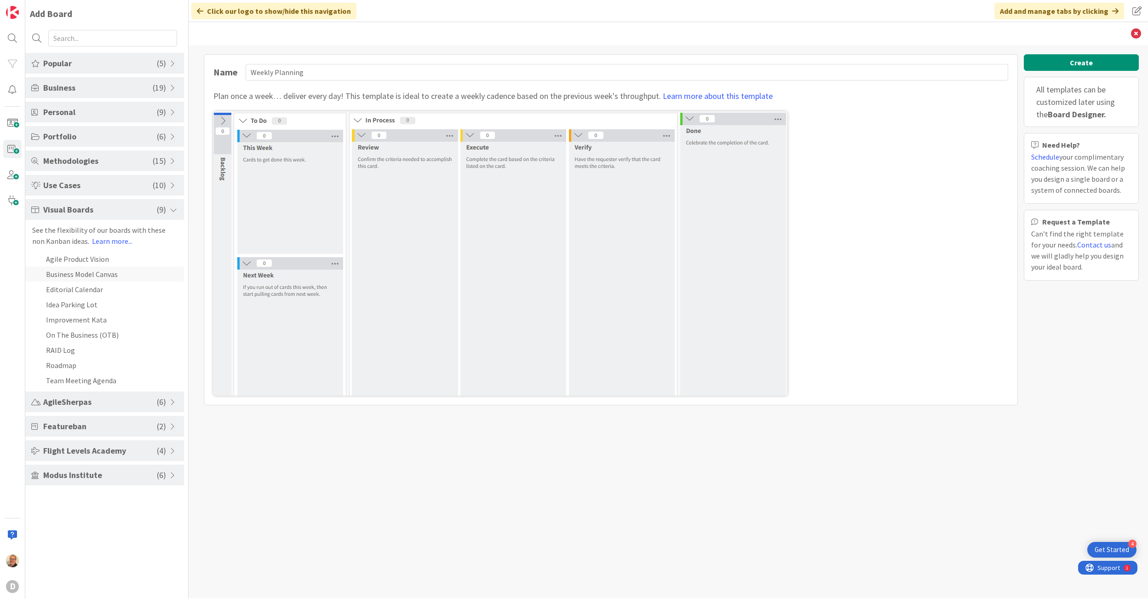
click at [96, 277] on li "Business Model Canvas" at bounding box center [104, 273] width 159 height 15
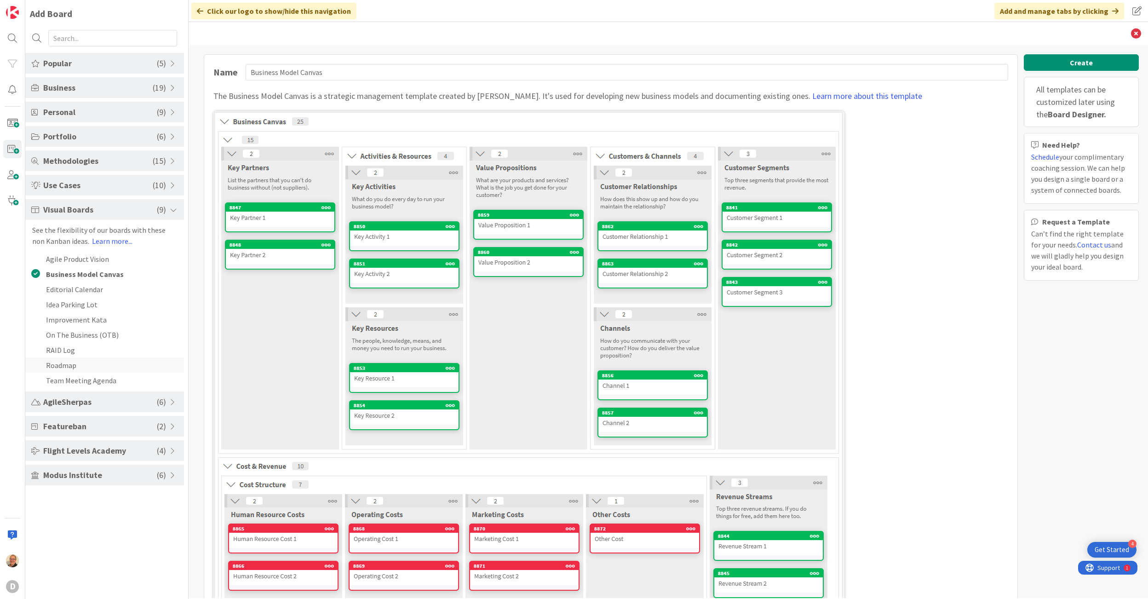
click at [74, 363] on li "Roadmap" at bounding box center [104, 364] width 159 height 15
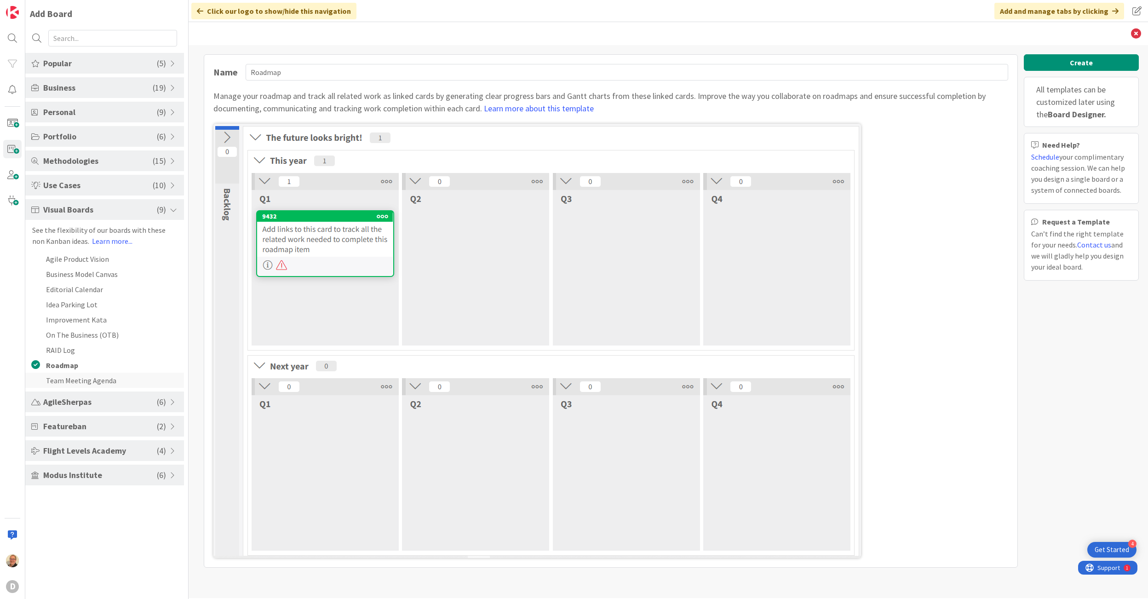
click at [69, 381] on li "Team Meeting Agenda" at bounding box center [104, 379] width 159 height 15
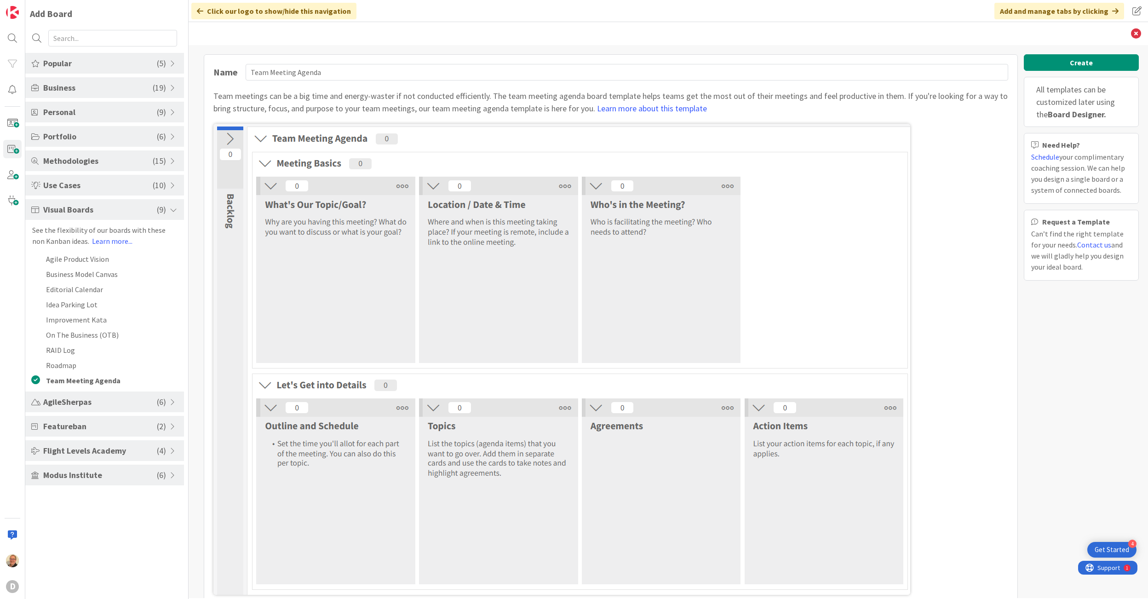
click at [67, 138] on span "Portfolio" at bounding box center [100, 136] width 114 height 12
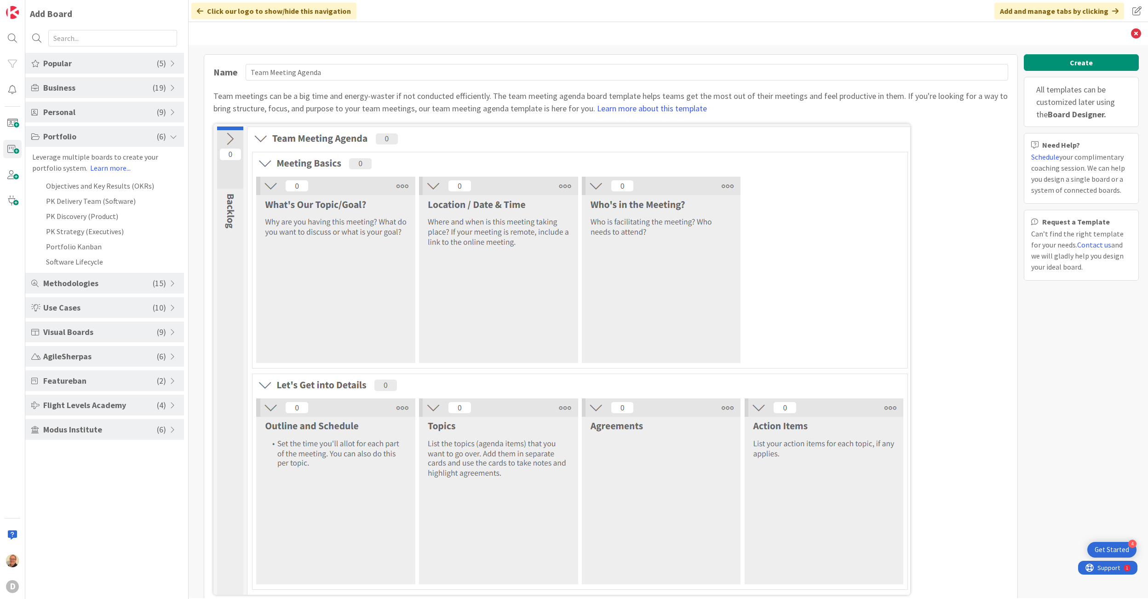
click at [67, 114] on span "Personal" at bounding box center [100, 112] width 114 height 12
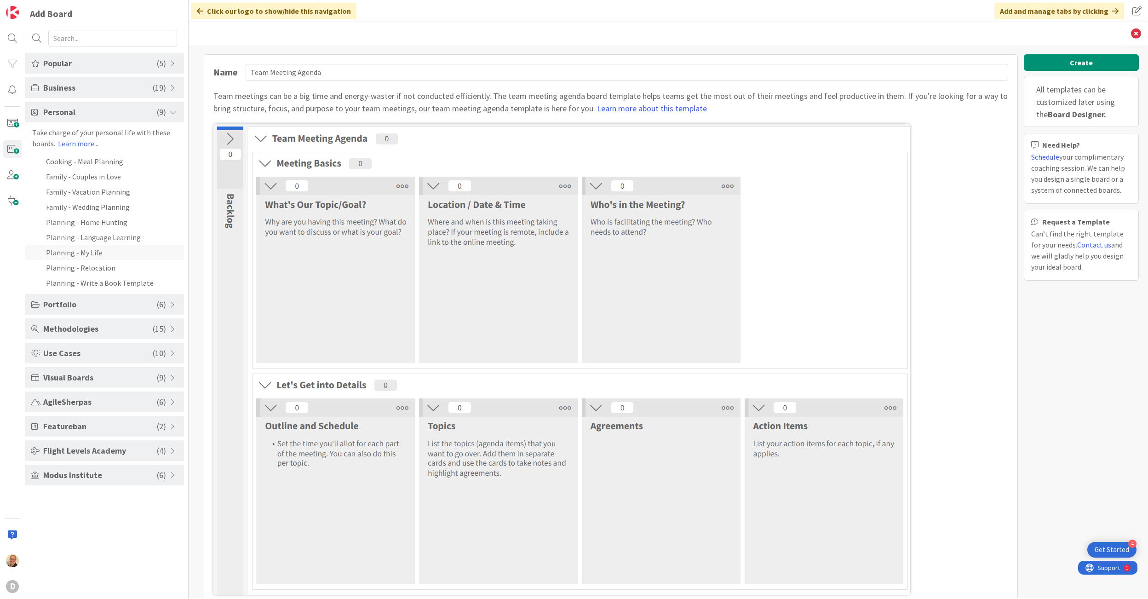
click at [83, 252] on li "Planning - My Life" at bounding box center [104, 252] width 159 height 15
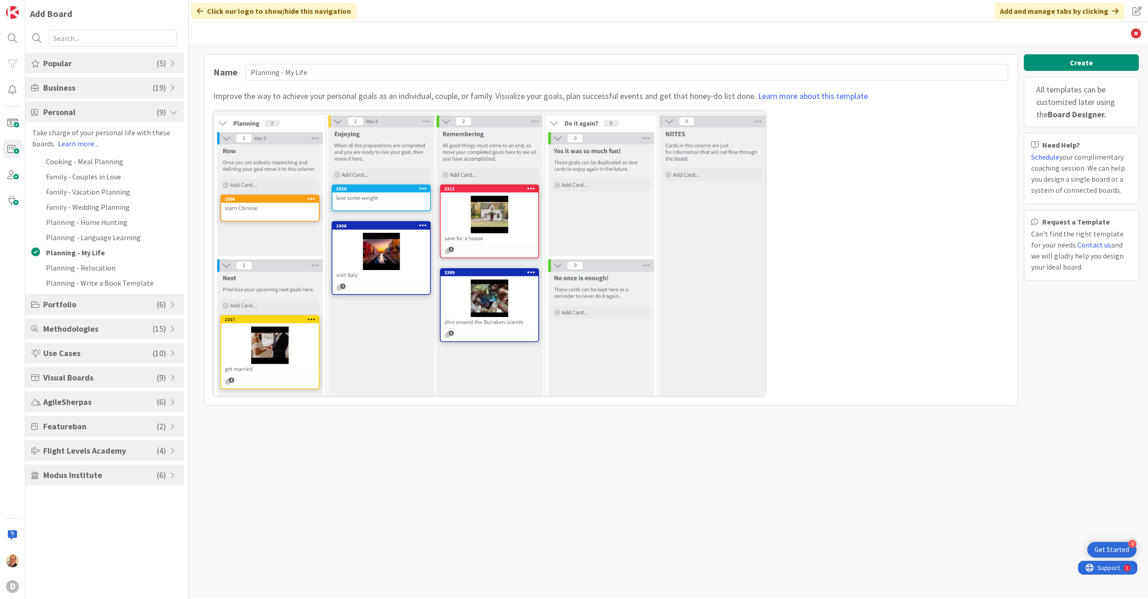
click at [72, 424] on span "Featureban" at bounding box center [100, 426] width 114 height 12
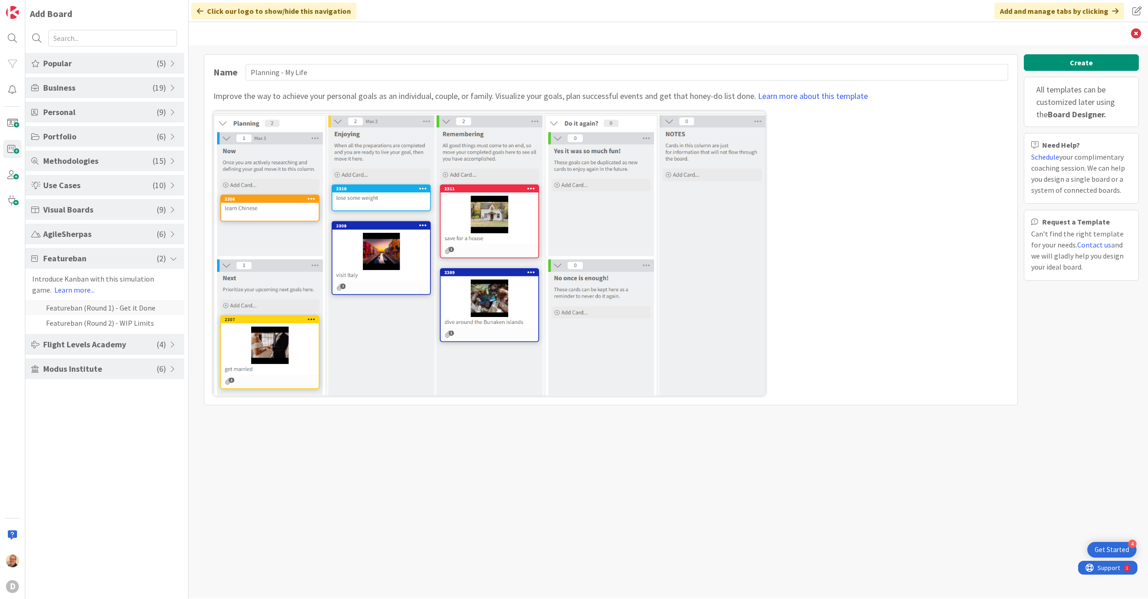
click at [75, 304] on li "Featureban (Round 1) - Get it Done" at bounding box center [104, 307] width 159 height 15
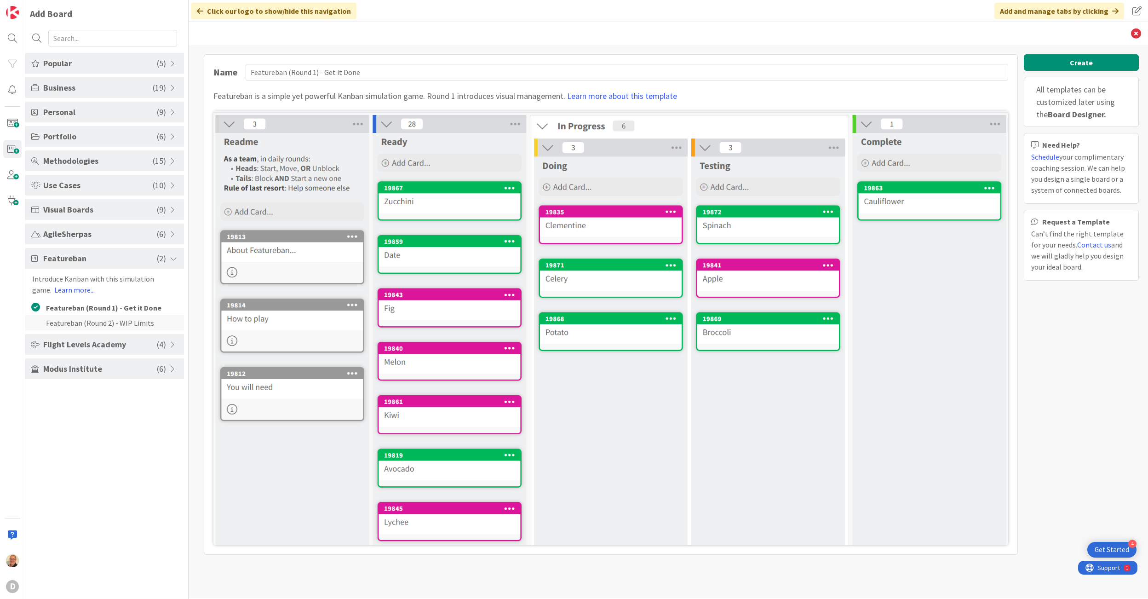
click at [76, 322] on li "Featureban (Round 2) - WIP Limits" at bounding box center [104, 322] width 159 height 15
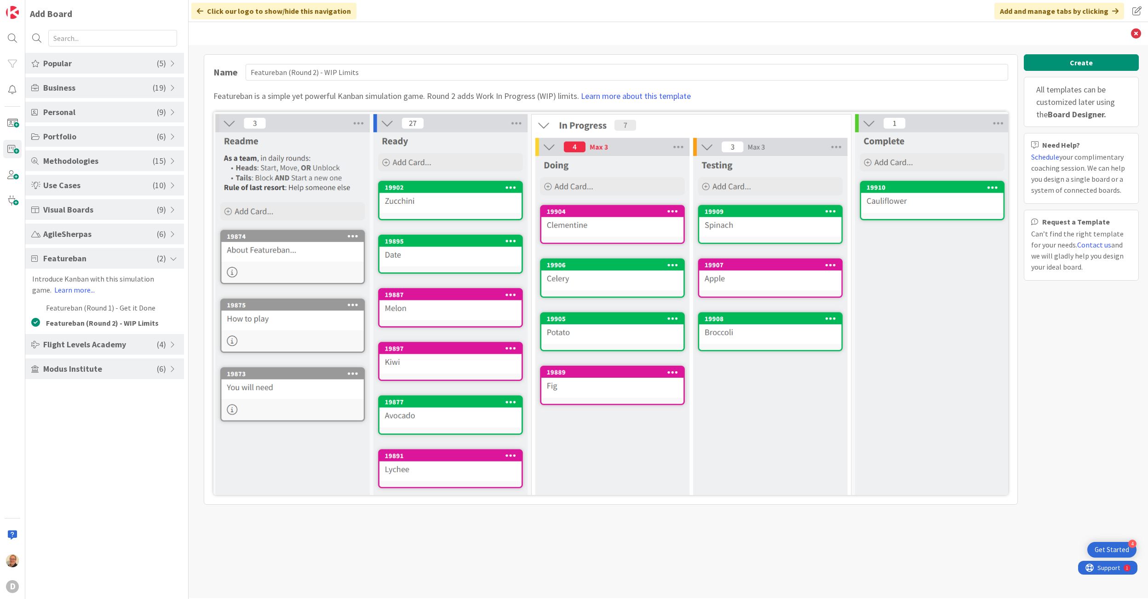
click at [87, 369] on span "Modus Institute" at bounding box center [100, 368] width 114 height 12
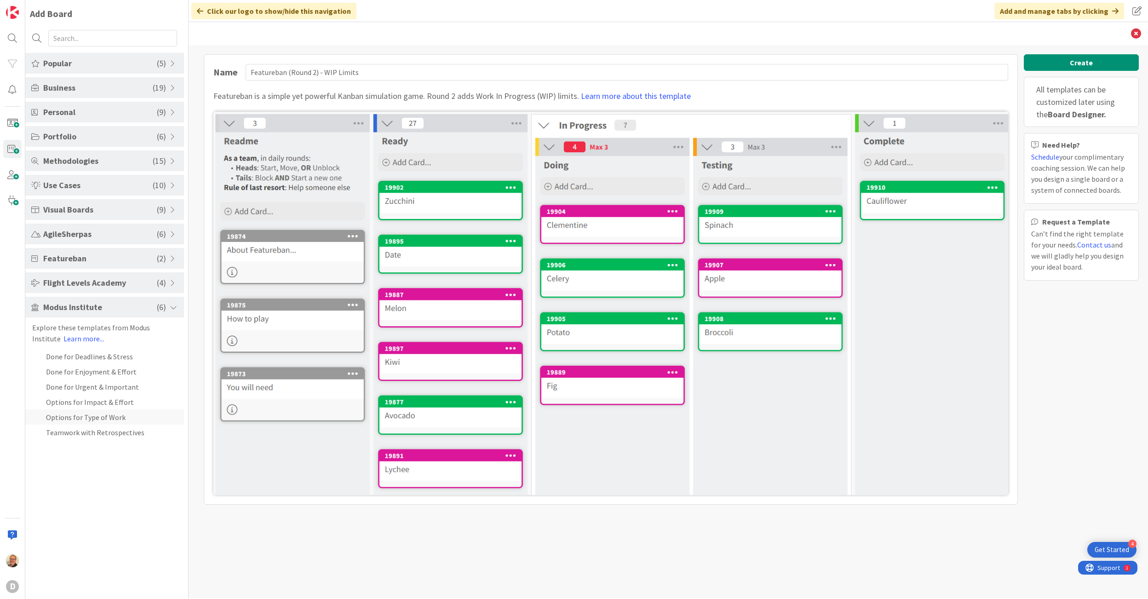
click at [85, 418] on li "Options for Type of Work" at bounding box center [104, 416] width 159 height 15
type input "Options for Type of Work"
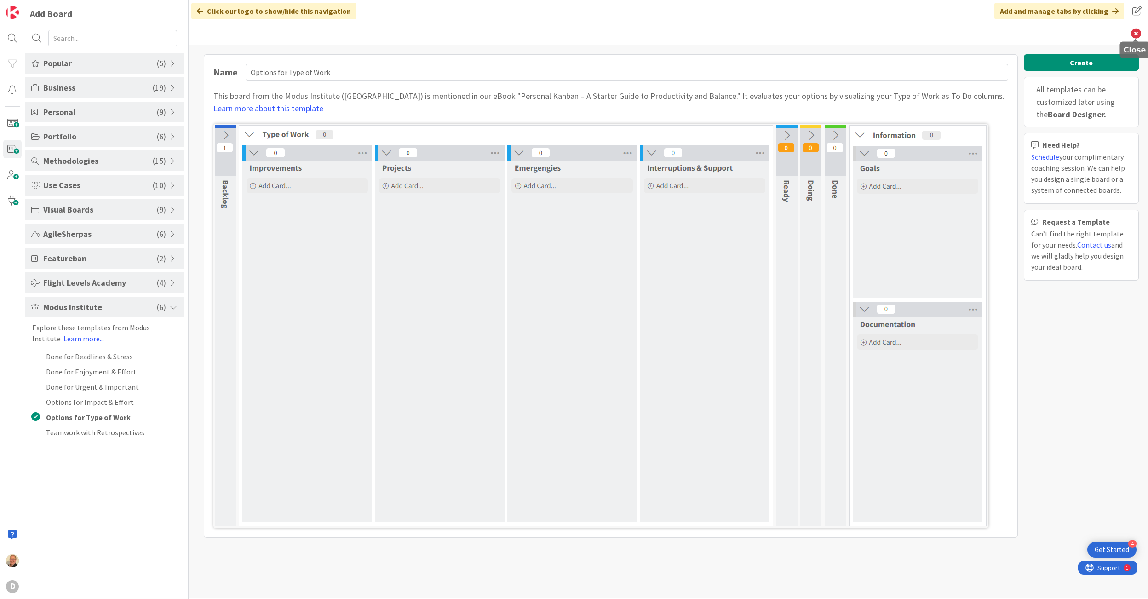
click at [1109, 32] on icon at bounding box center [1136, 34] width 10 height 10
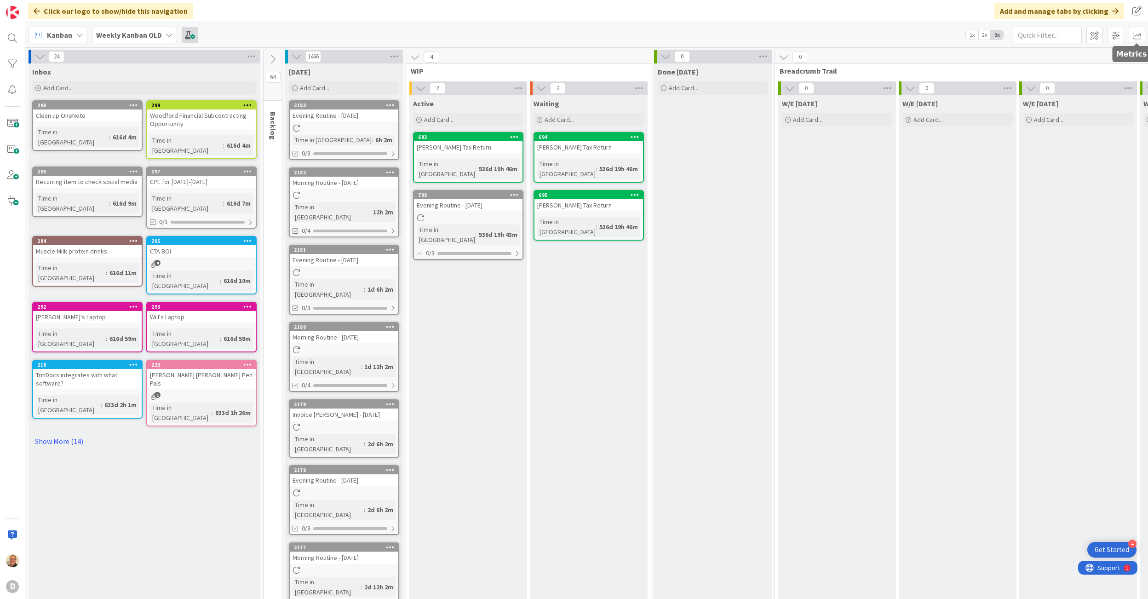
click at [186, 34] on span at bounding box center [190, 35] width 17 height 17
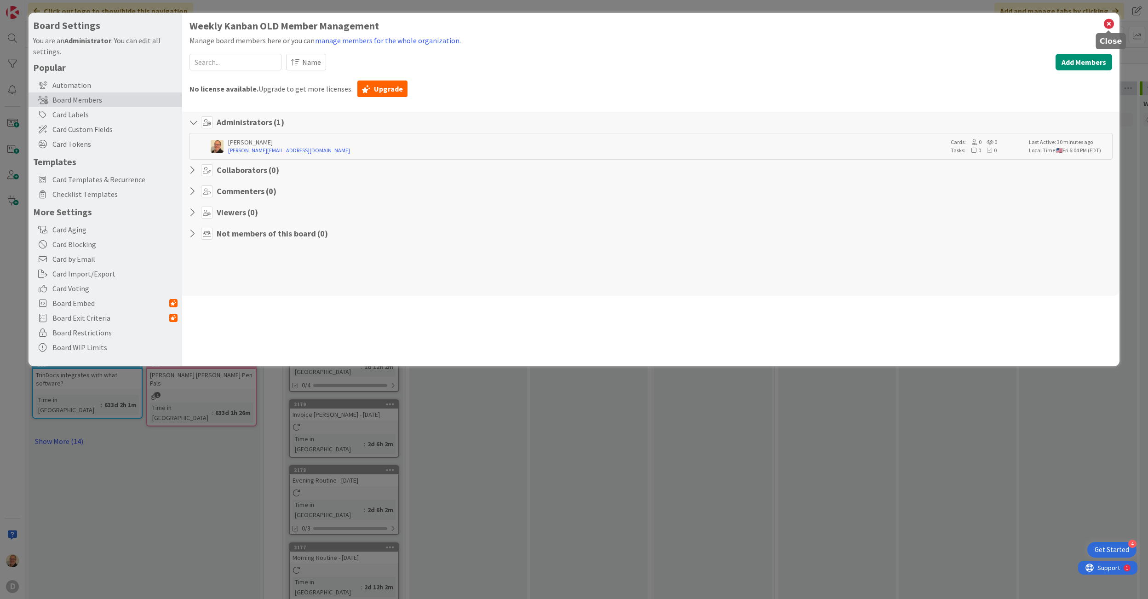
click at [1109, 22] on icon at bounding box center [1109, 23] width 12 height 13
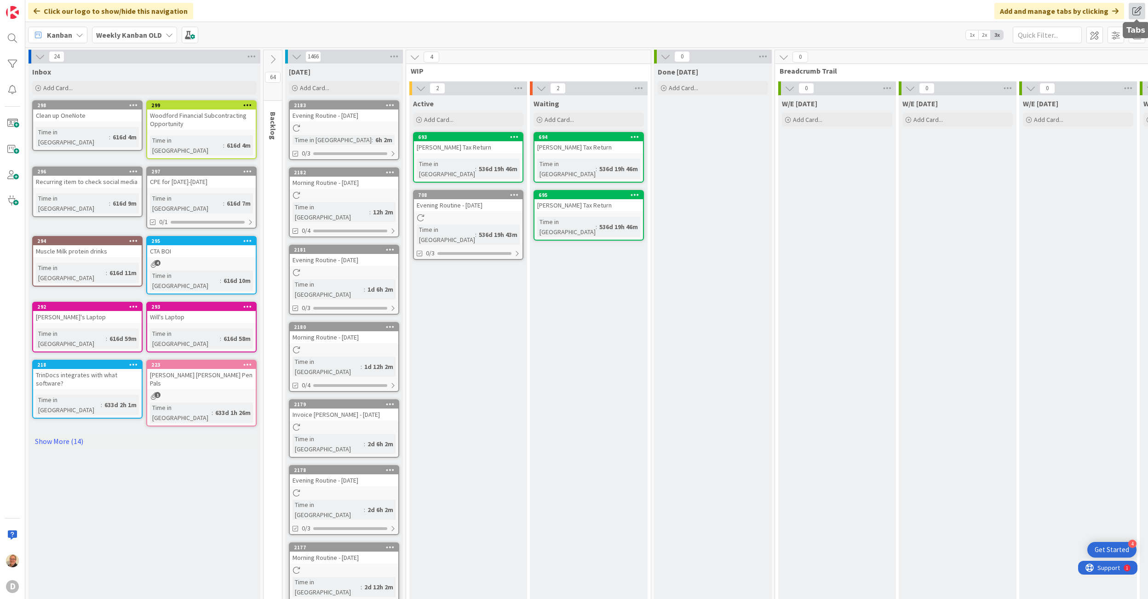
click at [1109, 10] on span at bounding box center [1136, 11] width 17 height 17
click at [934, 17] on div "Click our logo to show/hide this navigation Add and manage tabs by clicking Tab…" at bounding box center [586, 11] width 1123 height 22
click at [1097, 32] on span at bounding box center [1094, 35] width 17 height 17
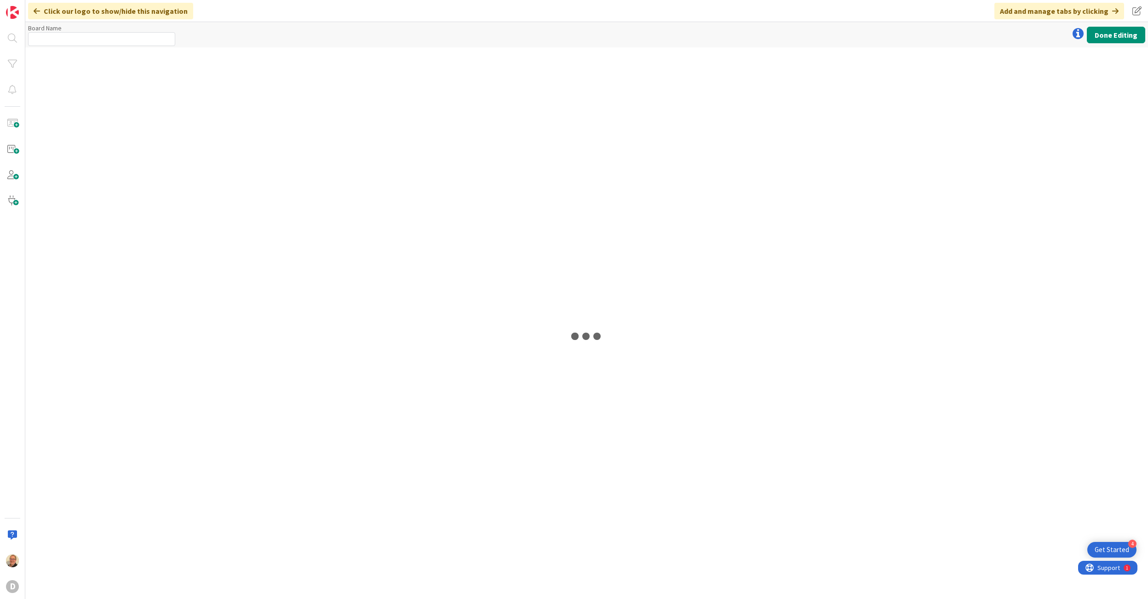
type input "Weekly Kanban OLD"
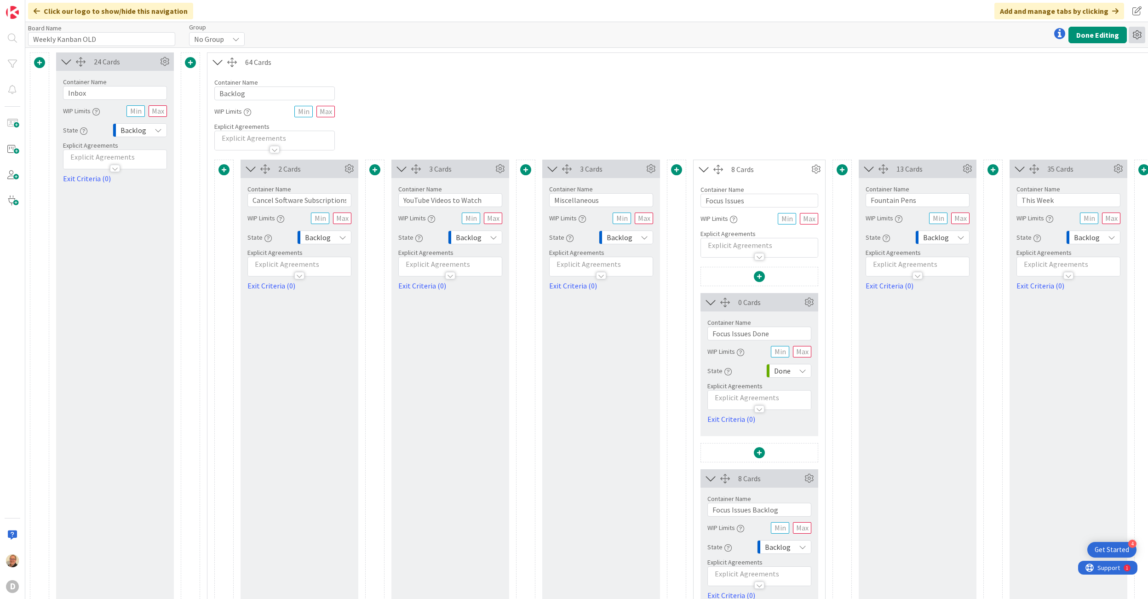
click at [1109, 34] on icon at bounding box center [1136, 35] width 17 height 17
click at [1070, 70] on link "Copy Board" at bounding box center [1087, 69] width 116 height 13
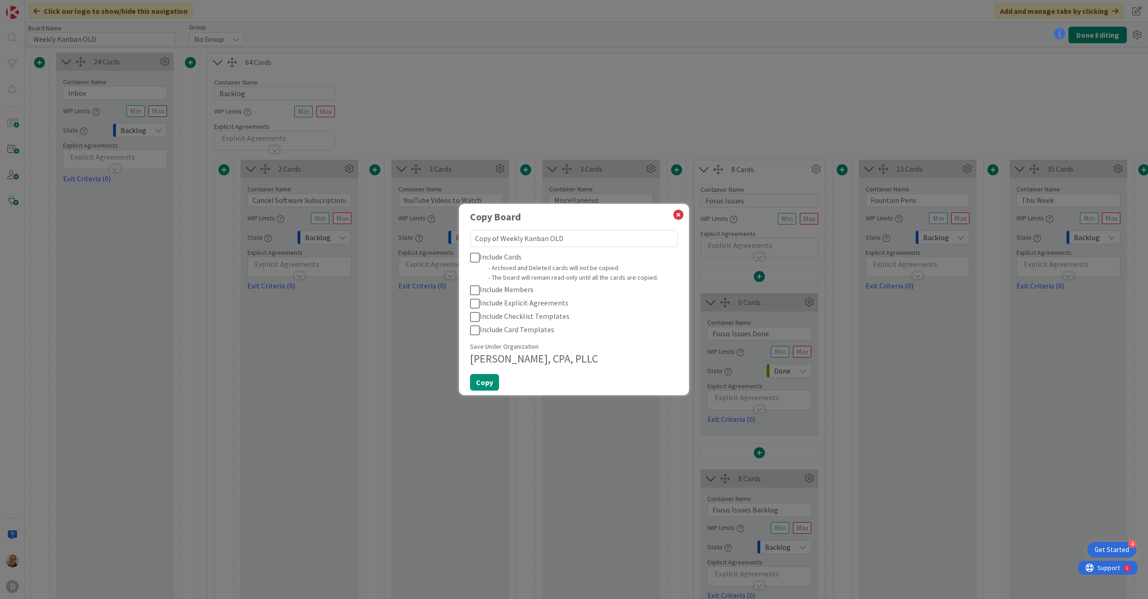
type textarea "x"
type textarea "Copy of Weekly Kanban OL"
type textarea "x"
type textarea "Copy of Weekly Kanban O"
type textarea "x"
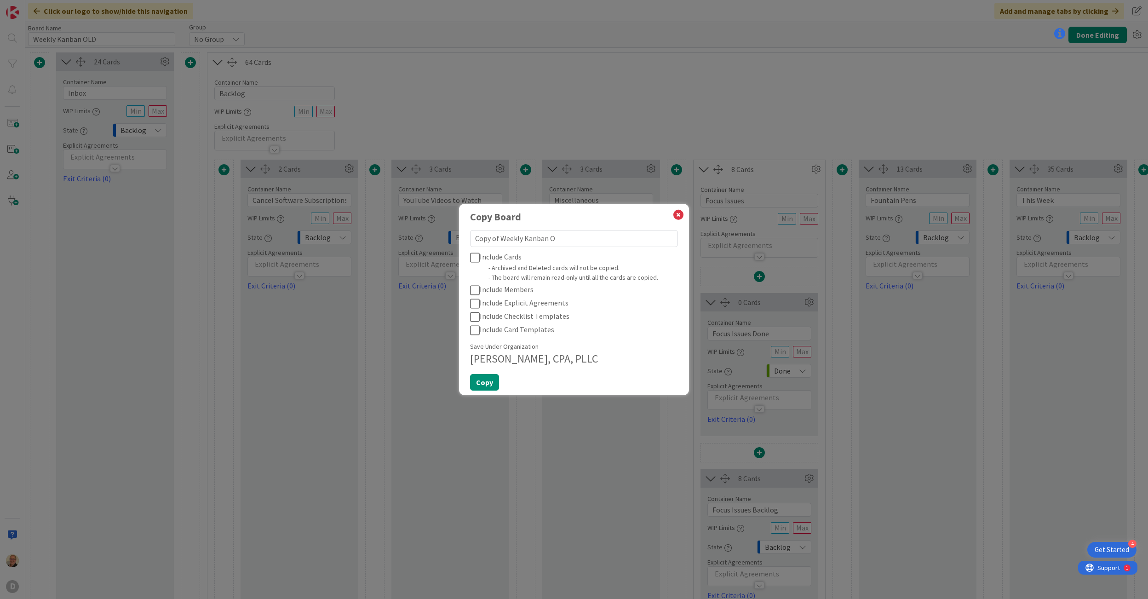
type textarea "Copy of Weekly Kanban"
type textarea "x"
type textarea "Copy of Weekly Kanban"
type textarea "x"
type textarea "opy of Weekly Kanban"
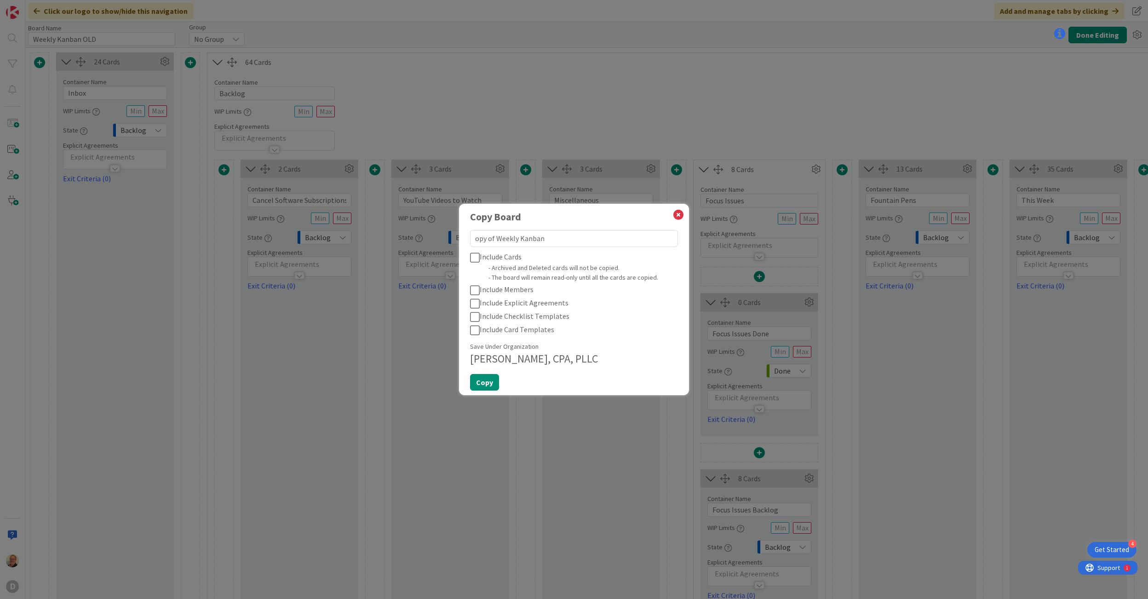
type textarea "x"
type textarea "py of Weekly Kanban"
type textarea "x"
type textarea "y of Weekly Kanban"
type textarea "x"
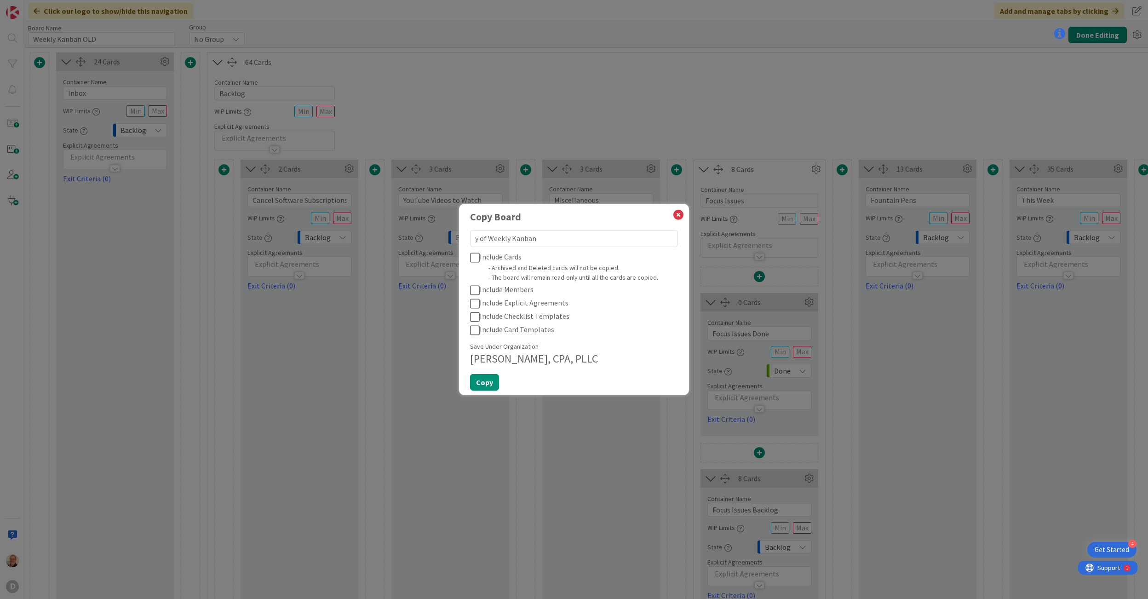
type textarea "of Weekly Kanban"
type textarea "x"
type textarea "of Weekly Kanban"
type textarea "x"
type textarea "f Weekly Kanban"
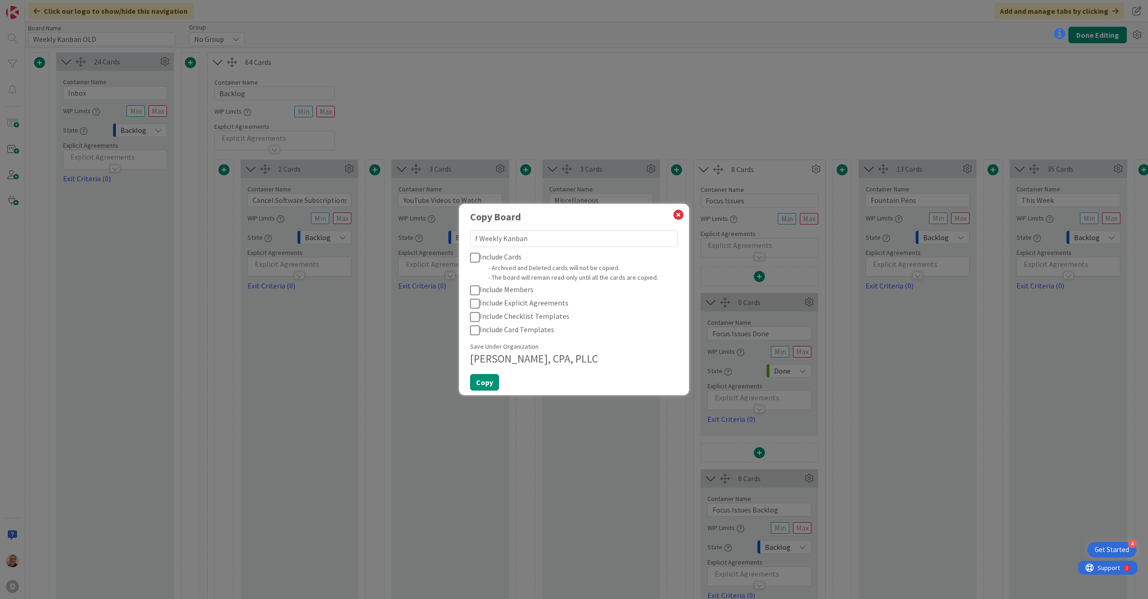
type textarea "x"
type textarea "Weekly Kanban"
type textarea "x"
type textarea "Weekly Kanban"
click at [476, 289] on icon at bounding box center [475, 290] width 10 height 11
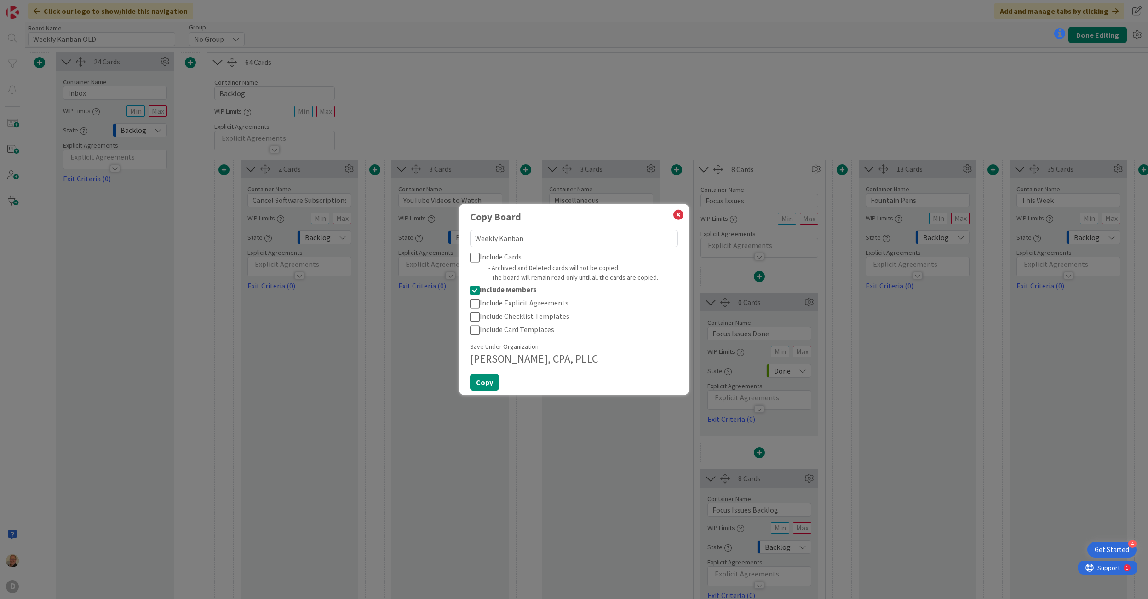
click at [476, 316] on icon at bounding box center [475, 316] width 10 height 11
click at [474, 331] on icon at bounding box center [475, 330] width 10 height 11
click at [484, 381] on button "Copy" at bounding box center [484, 382] width 29 height 17
type textarea "x"
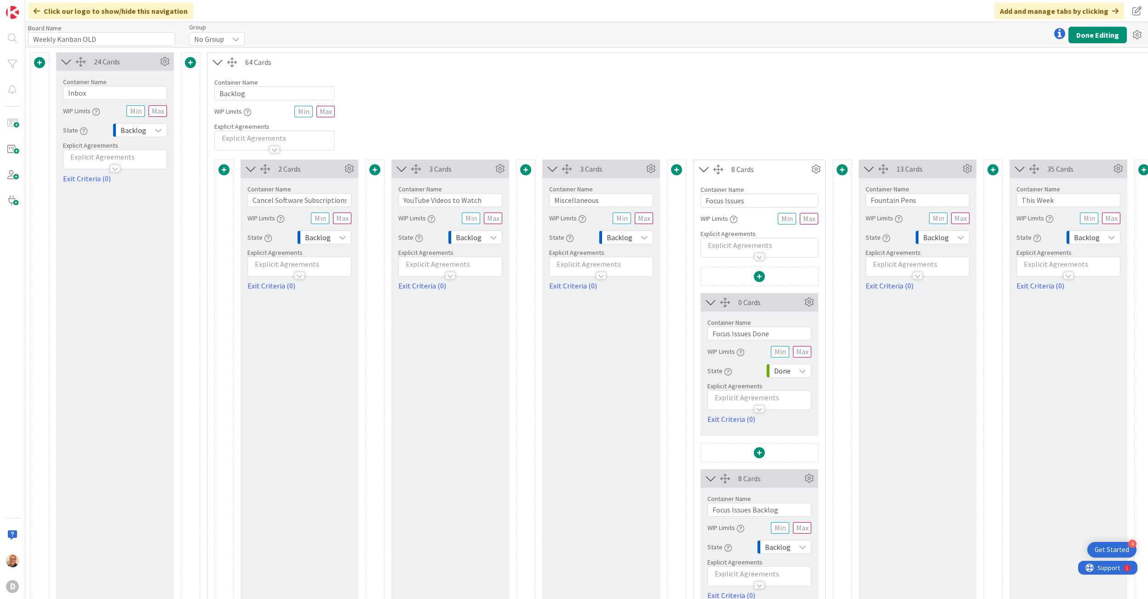
type input "Weekly Kanban"
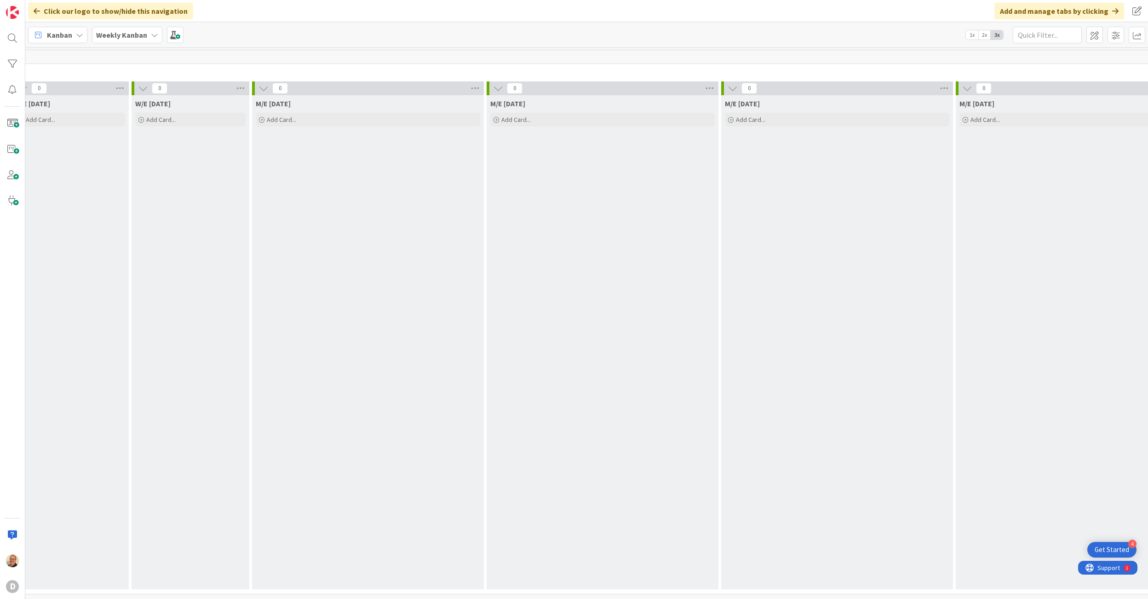
scroll to position [0, 2305]
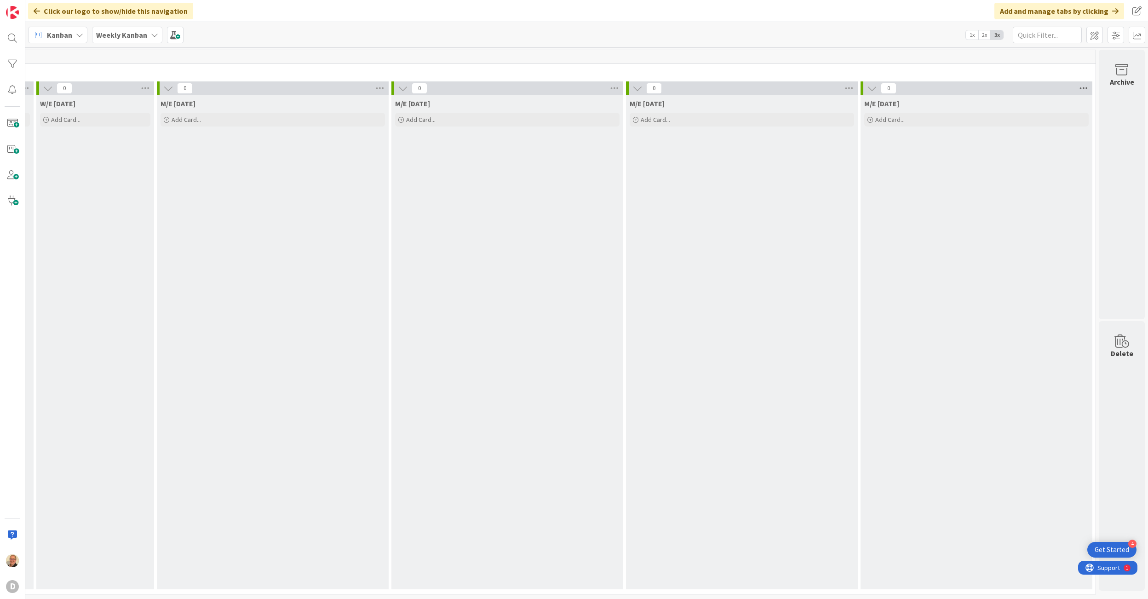
click at [1077, 89] on icon at bounding box center [1083, 88] width 12 height 14
click at [867, 90] on icon at bounding box center [872, 88] width 10 height 10
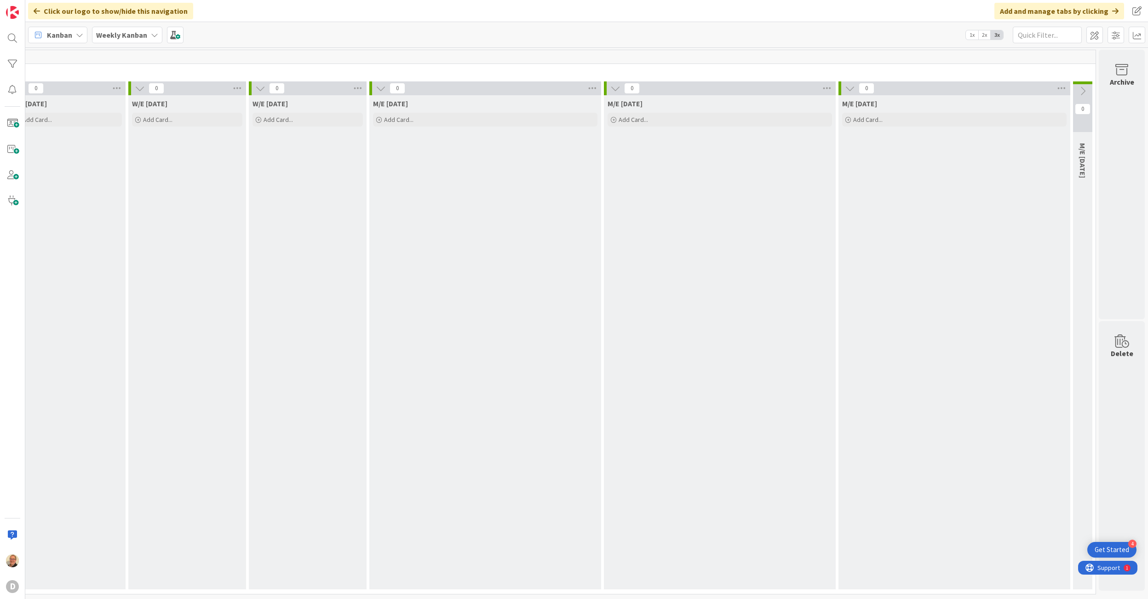
scroll to position [0, 2092]
click at [1077, 91] on icon at bounding box center [1082, 91] width 10 height 10
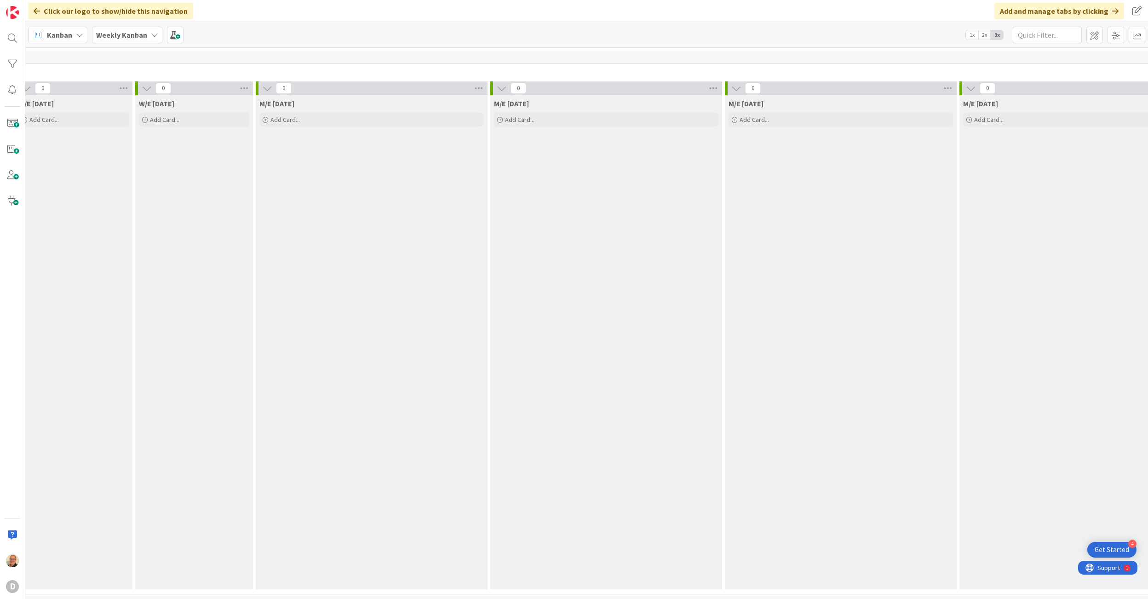
scroll to position [0, 2305]
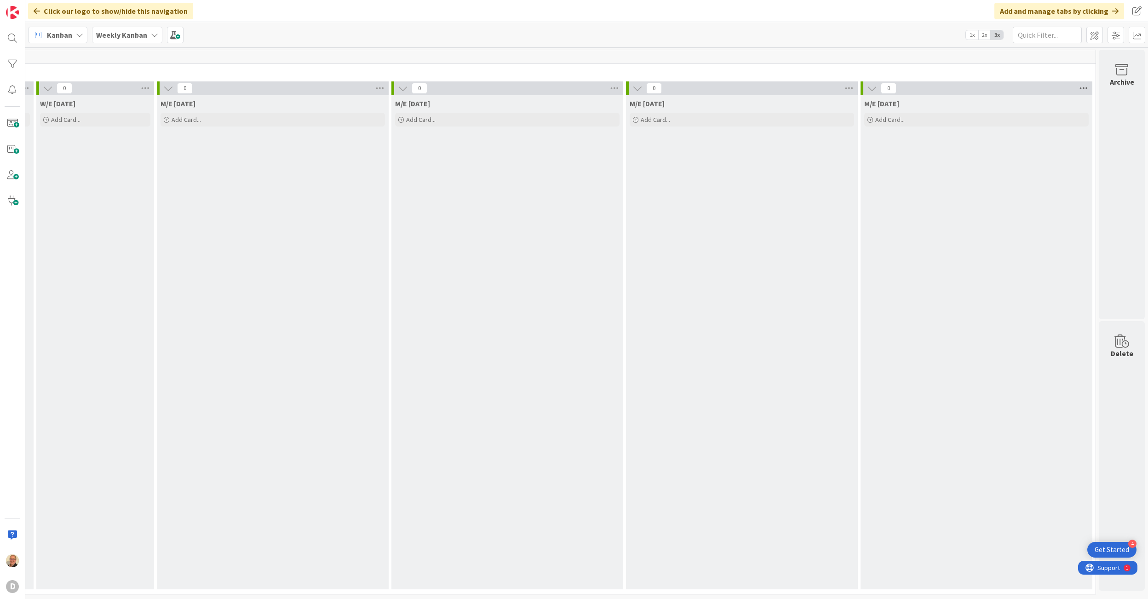
click at [1077, 86] on icon at bounding box center [1083, 88] width 12 height 14
drag, startPoint x: 1031, startPoint y: 91, endPoint x: 926, endPoint y: 89, distance: 104.9
click at [926, 89] on div "0 Done Watch Column Service Level Expectation (SLE) N/A Learn more... Reorder C…" at bounding box center [976, 88] width 232 height 14
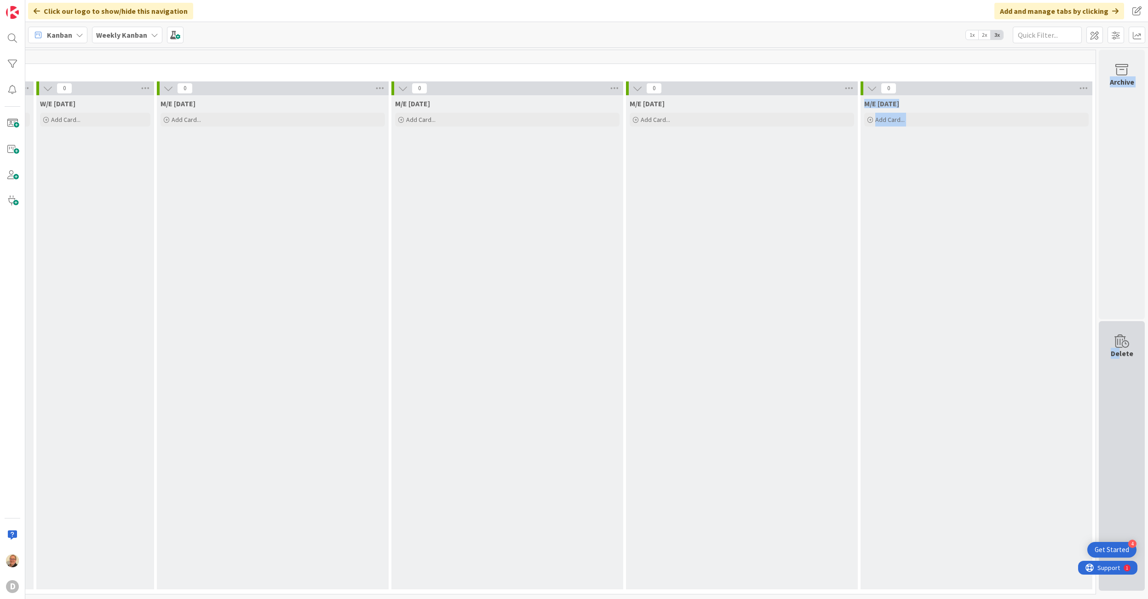
drag, startPoint x: 951, startPoint y: 88, endPoint x: 1111, endPoint y: 405, distance: 354.6
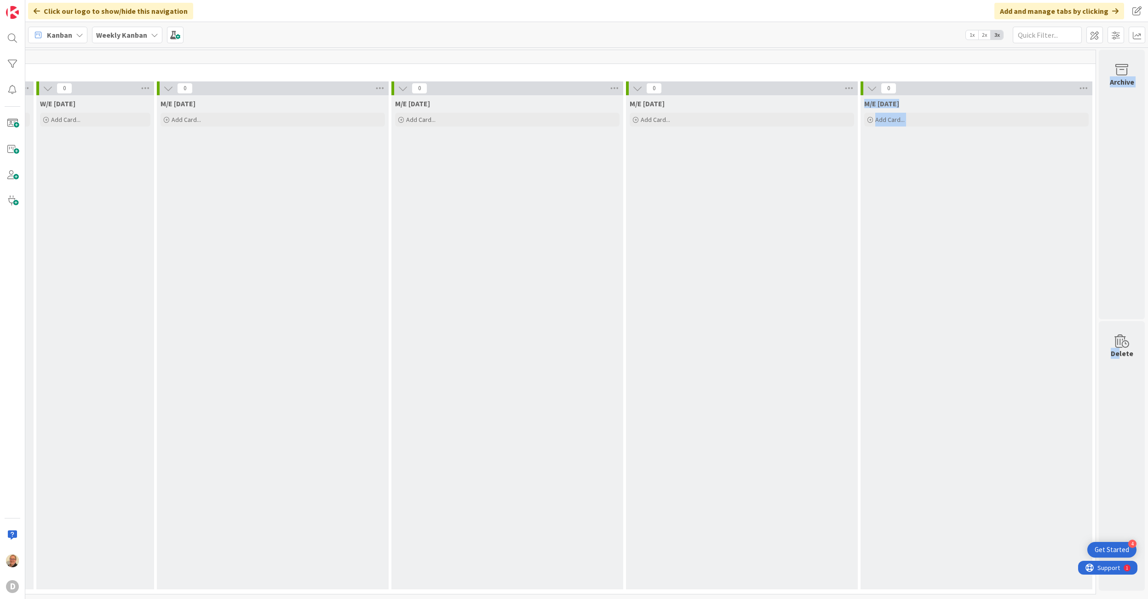
click at [1032, 89] on div "0" at bounding box center [976, 88] width 232 height 14
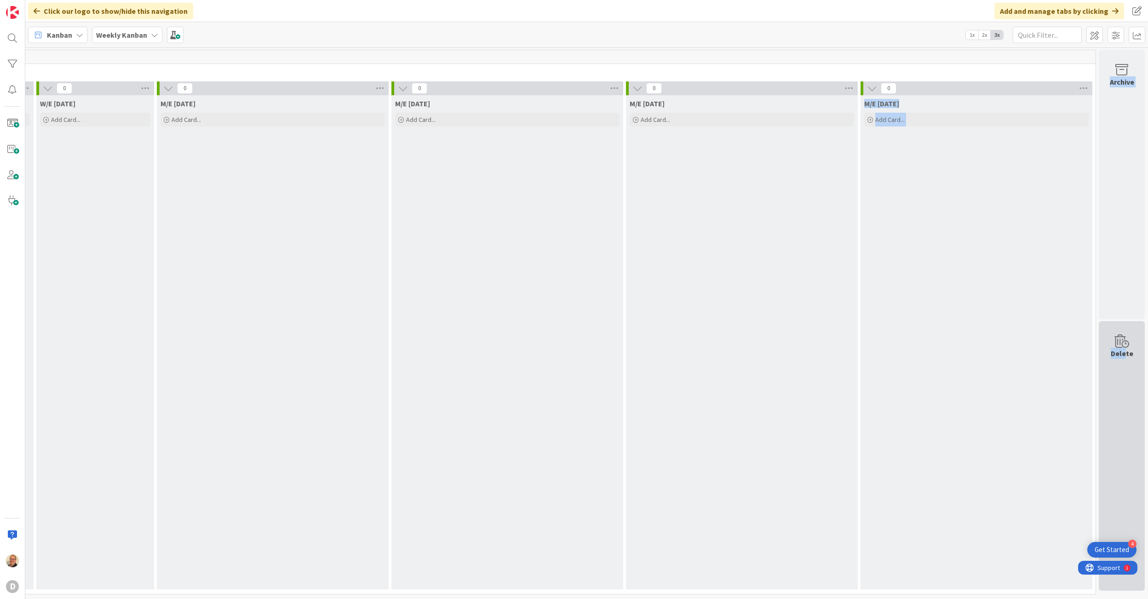
drag, startPoint x: 972, startPoint y: 98, endPoint x: 1115, endPoint y: 385, distance: 320.8
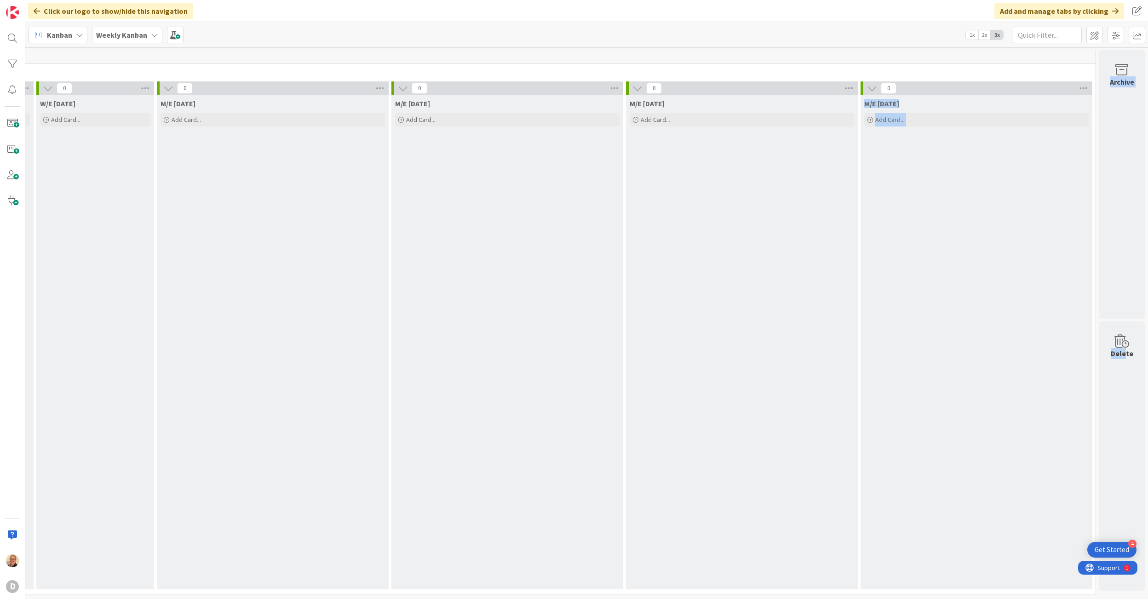
click at [1038, 83] on div "0" at bounding box center [976, 88] width 232 height 14
click at [1051, 88] on div "0" at bounding box center [976, 88] width 232 height 14
click at [1098, 32] on span at bounding box center [1094, 35] width 17 height 17
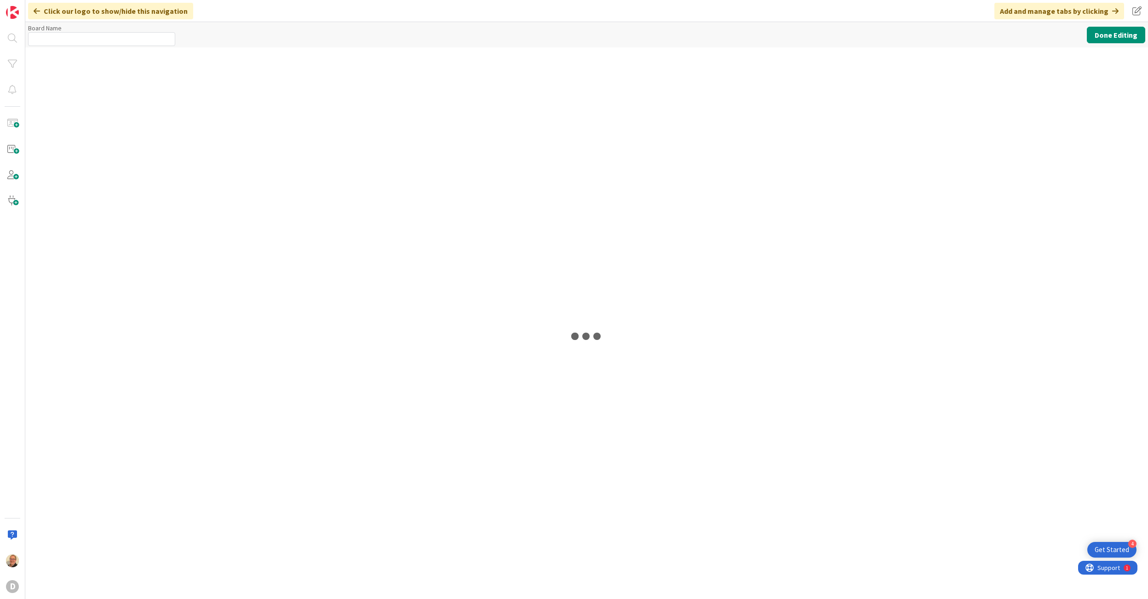
type input "Weekly Kanban"
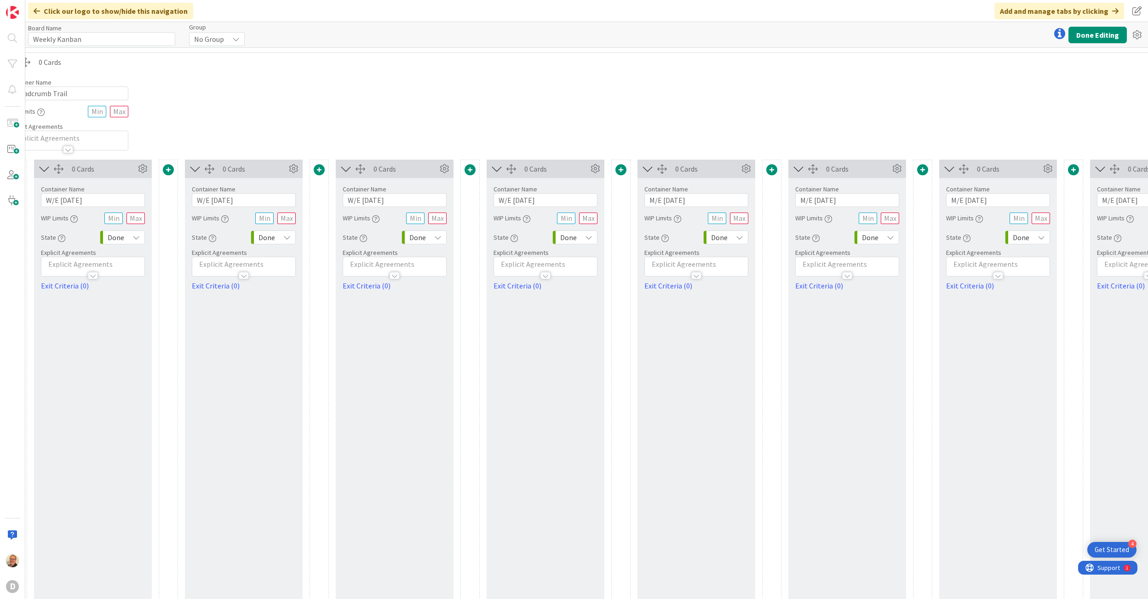
scroll to position [0, 2451]
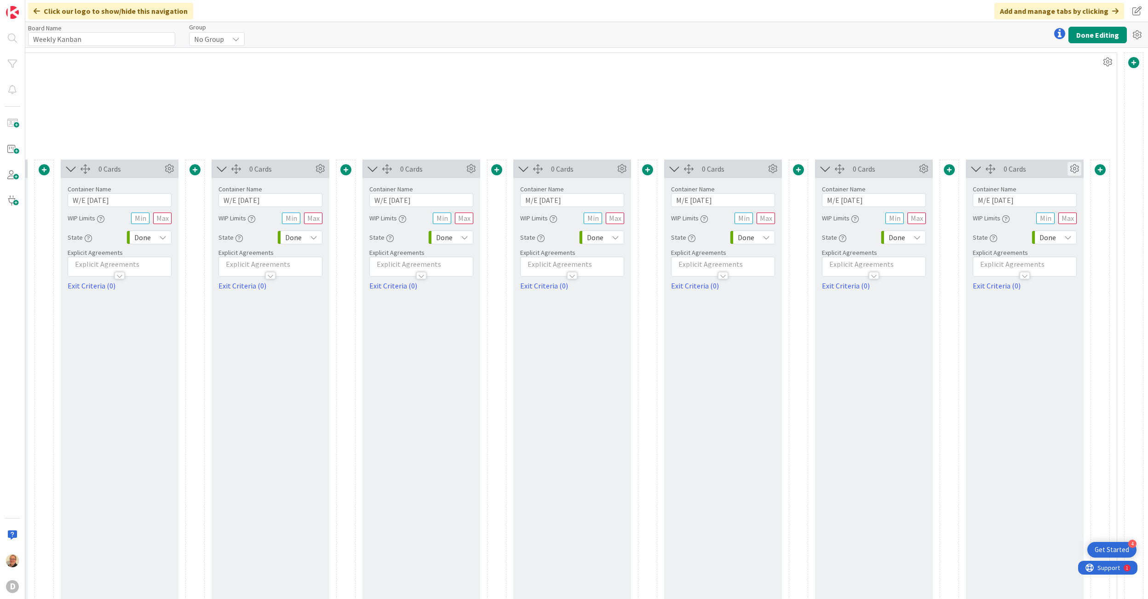
click at [1067, 168] on icon at bounding box center [1074, 169] width 14 height 14
click at [1009, 284] on span "Delete this Container" at bounding box center [1007, 282] width 68 height 13
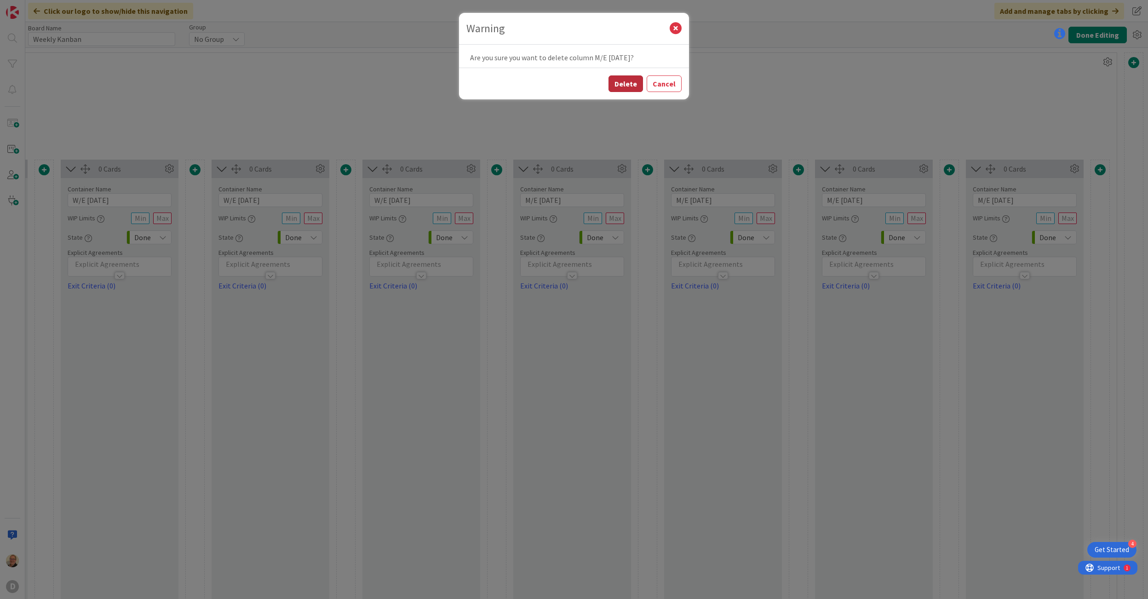
click at [627, 81] on button "Delete" at bounding box center [625, 83] width 34 height 17
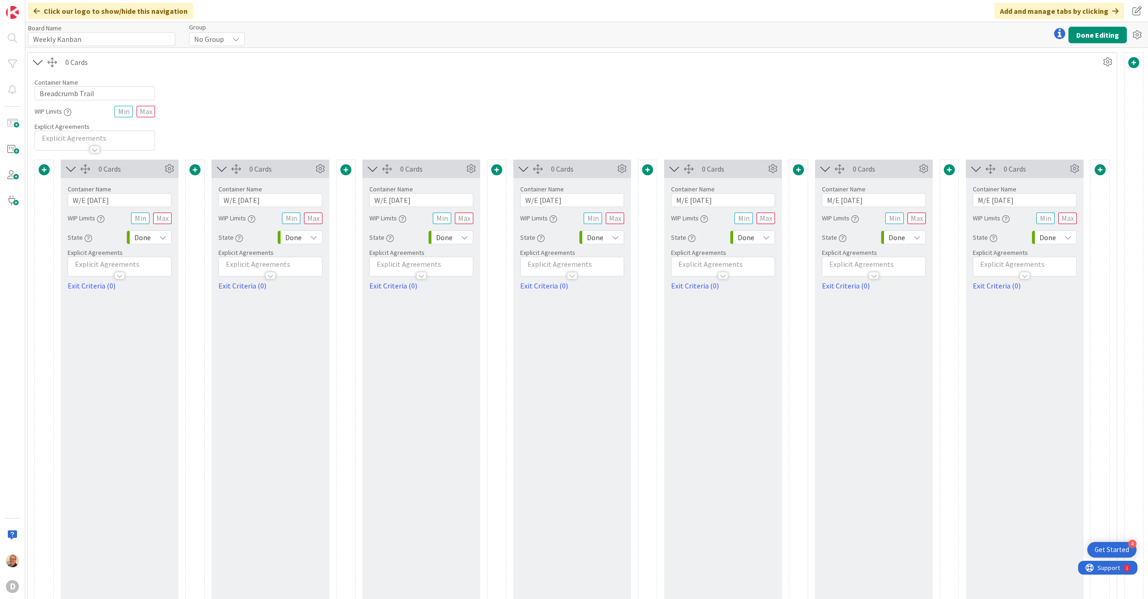
scroll to position [0, 2300]
click at [1067, 166] on icon at bounding box center [1074, 169] width 14 height 14
click at [1002, 285] on span "Delete this Container" at bounding box center [1007, 282] width 68 height 13
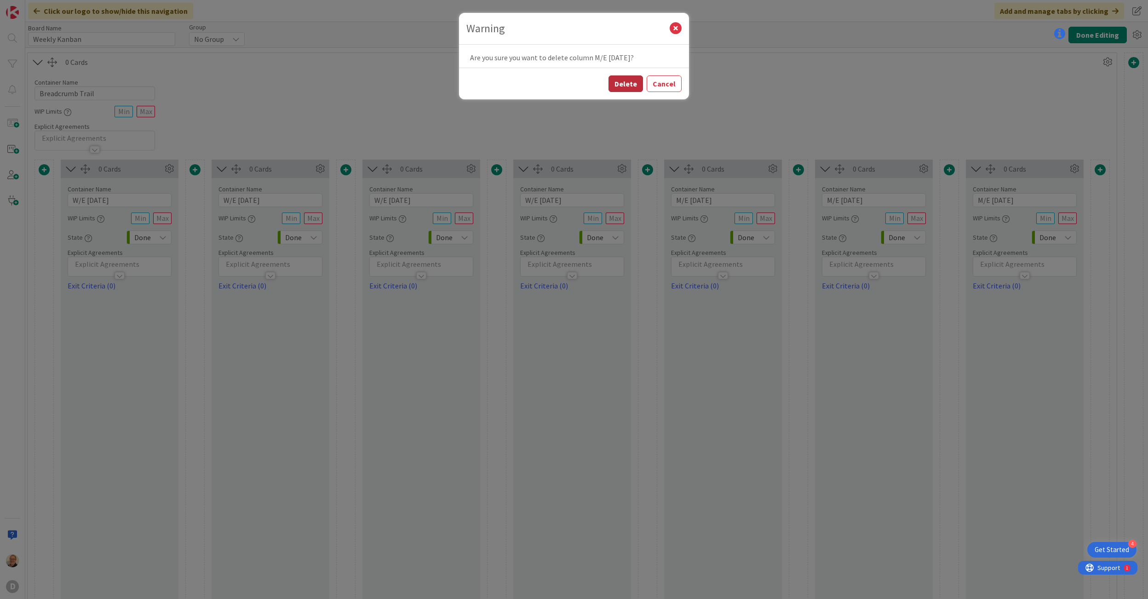
click at [624, 81] on button "Delete" at bounding box center [625, 83] width 34 height 17
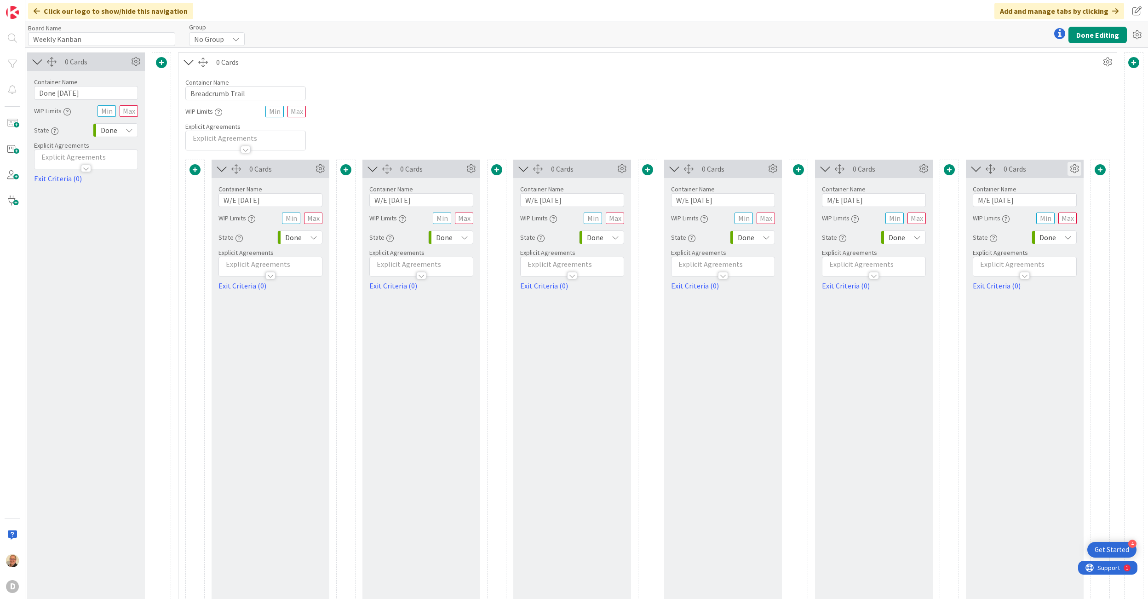
click at [1067, 170] on icon at bounding box center [1074, 169] width 14 height 14
click at [1015, 284] on span "Delete this Container" at bounding box center [1007, 282] width 68 height 13
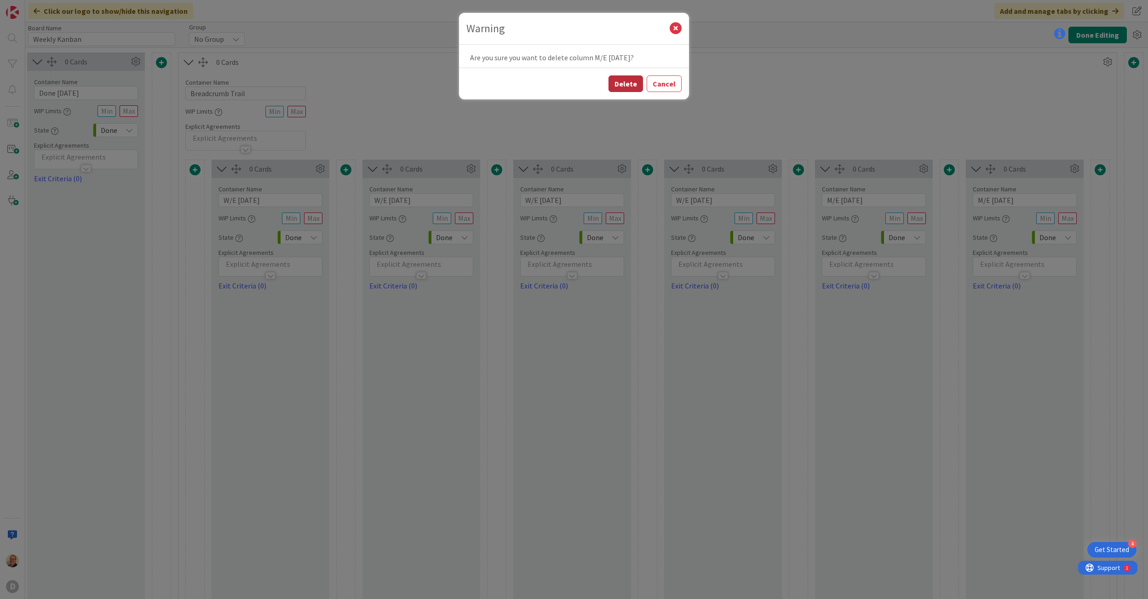
click at [629, 85] on button "Delete" at bounding box center [625, 83] width 34 height 17
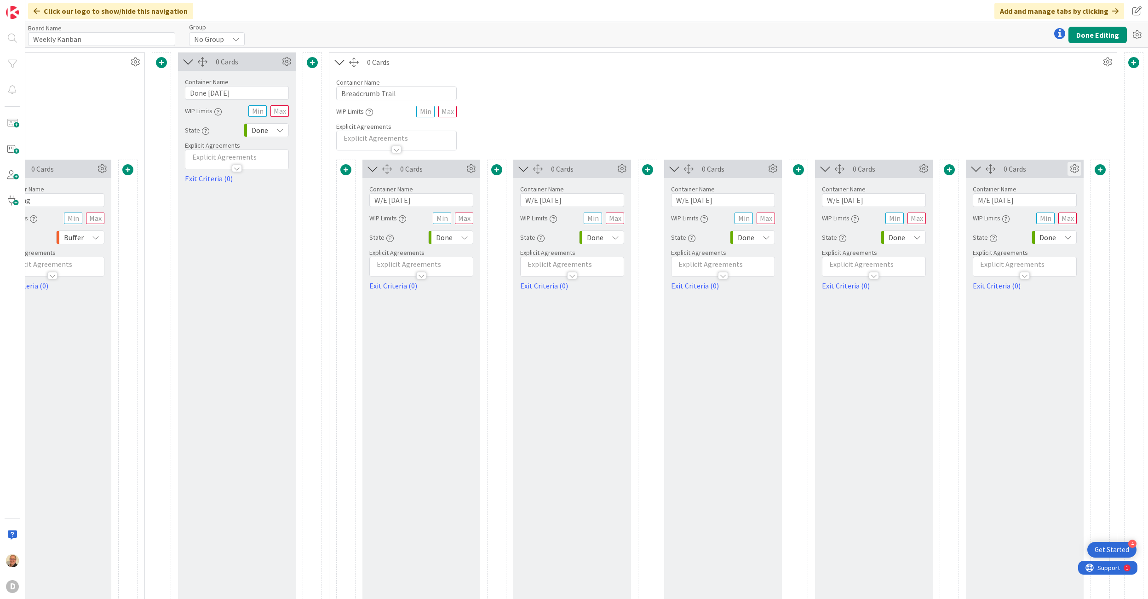
click at [1067, 166] on icon at bounding box center [1074, 169] width 14 height 14
click at [1013, 281] on span "Delete this Container" at bounding box center [1007, 282] width 68 height 13
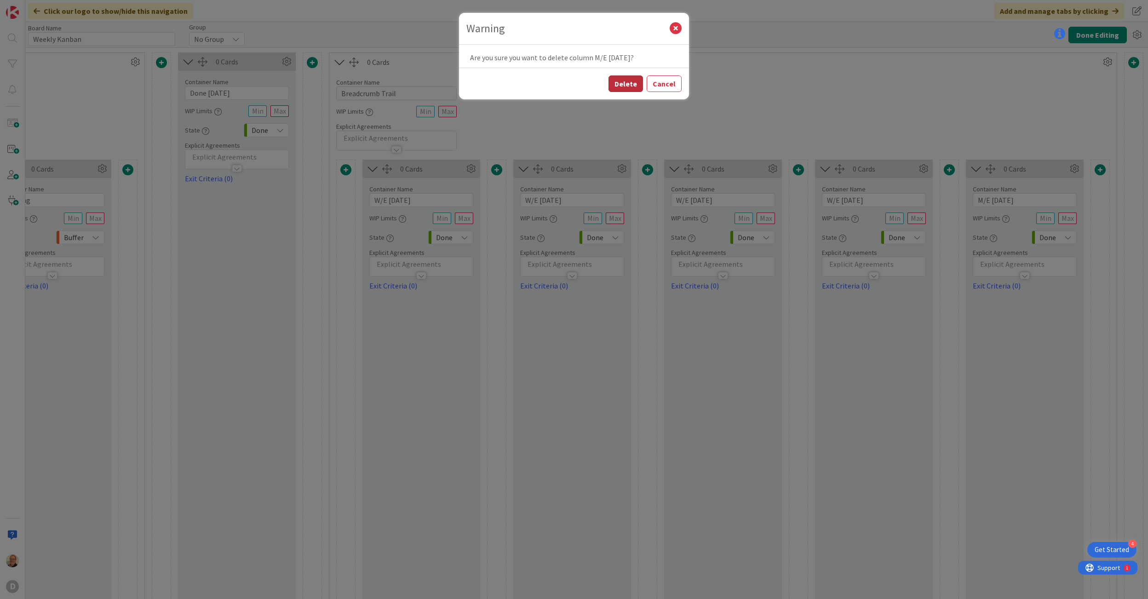
click at [622, 83] on button "Delete" at bounding box center [625, 83] width 34 height 17
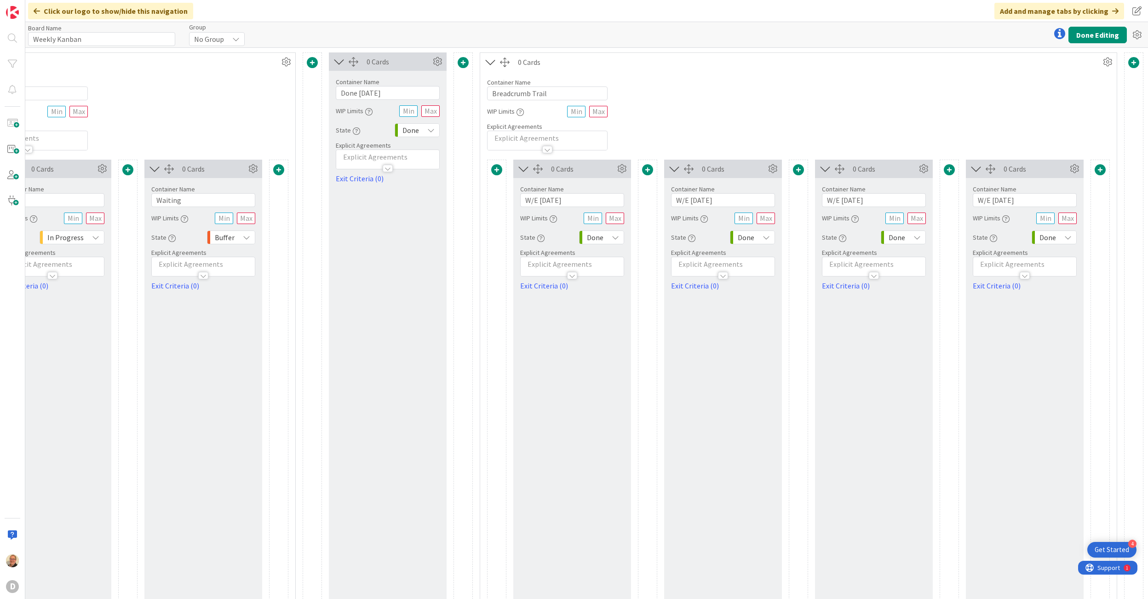
scroll to position [0, 1847]
click at [1067, 166] on icon at bounding box center [1074, 169] width 14 height 14
click at [1016, 284] on span "Delete this Container" at bounding box center [1007, 282] width 68 height 13
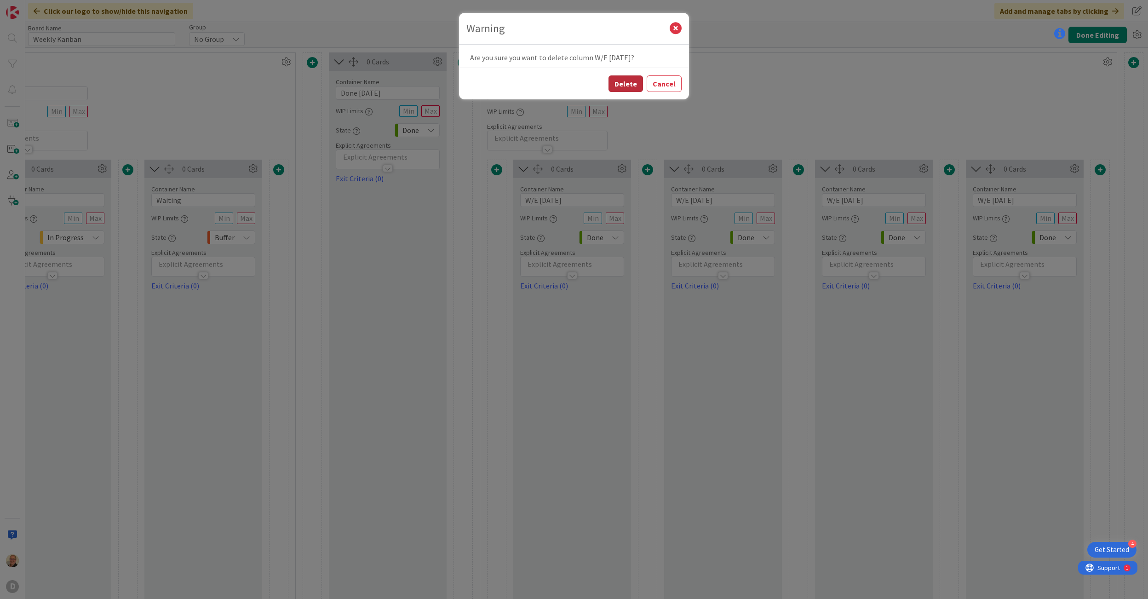
click at [634, 86] on button "Delete" at bounding box center [625, 83] width 34 height 17
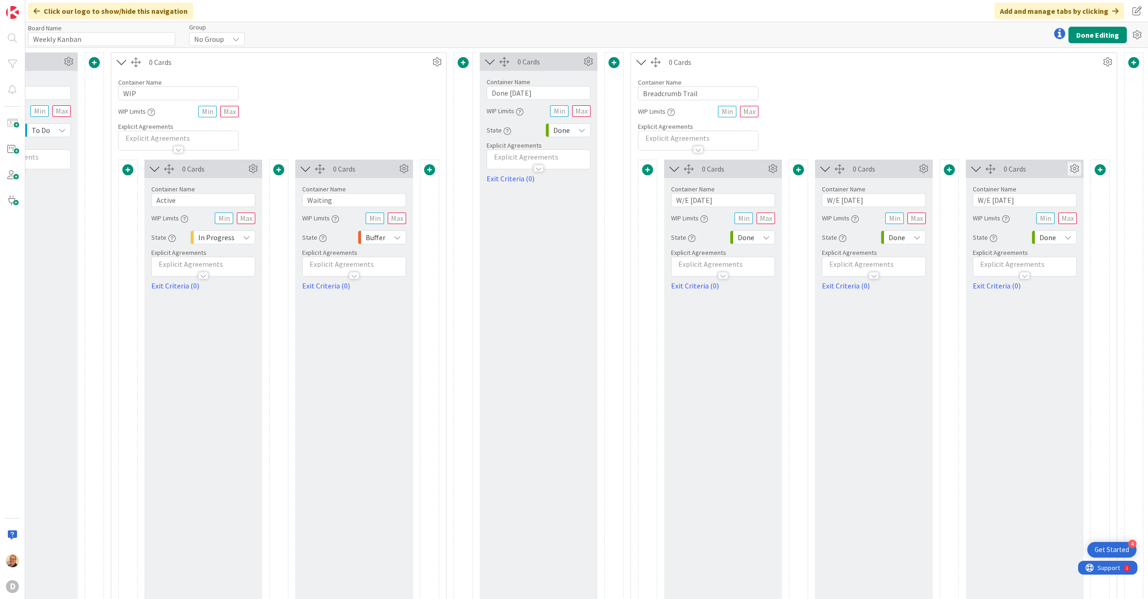
click at [1067, 168] on icon at bounding box center [1074, 169] width 14 height 14
click at [1012, 286] on span "Delete this Container" at bounding box center [1007, 282] width 68 height 13
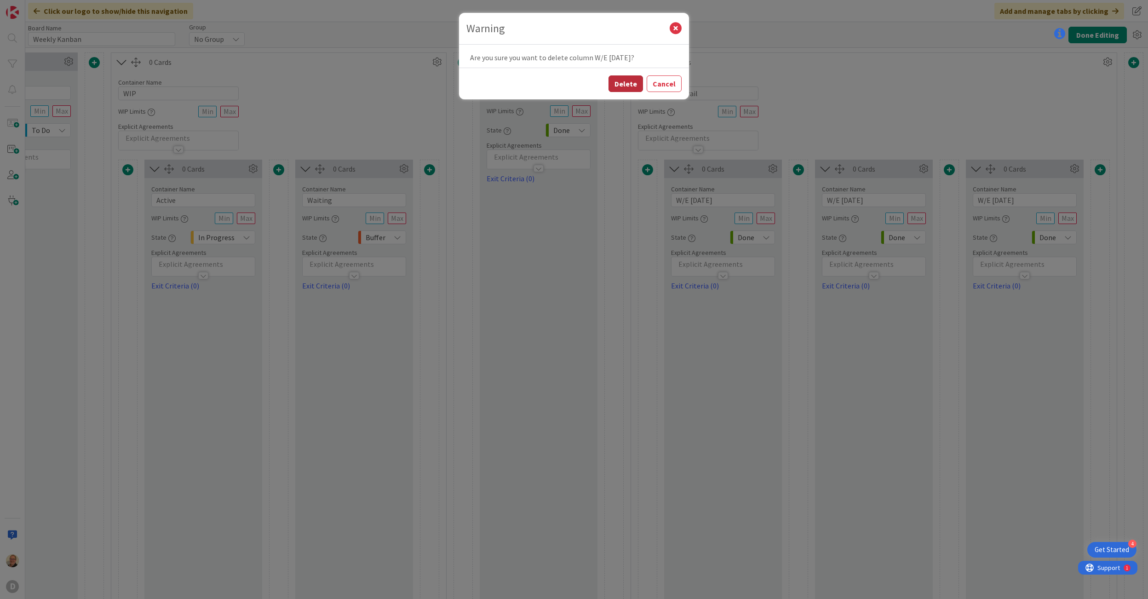
click at [624, 84] on button "Delete" at bounding box center [625, 83] width 34 height 17
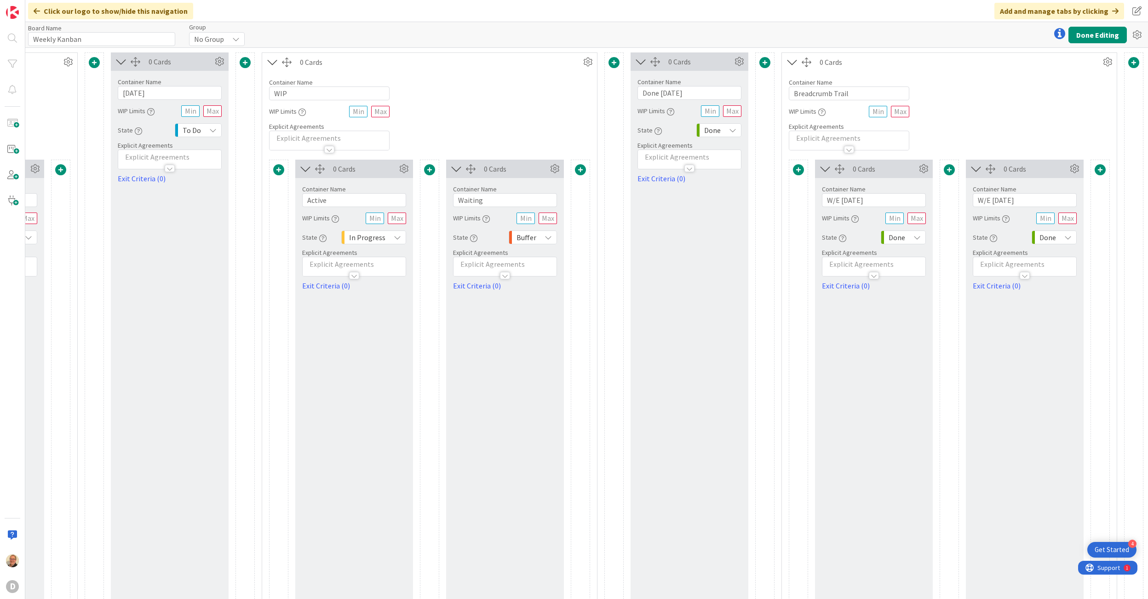
scroll to position [0, 1546]
click at [1067, 168] on icon at bounding box center [1074, 169] width 14 height 14
click at [995, 284] on span "Delete this Container" at bounding box center [1007, 282] width 68 height 13
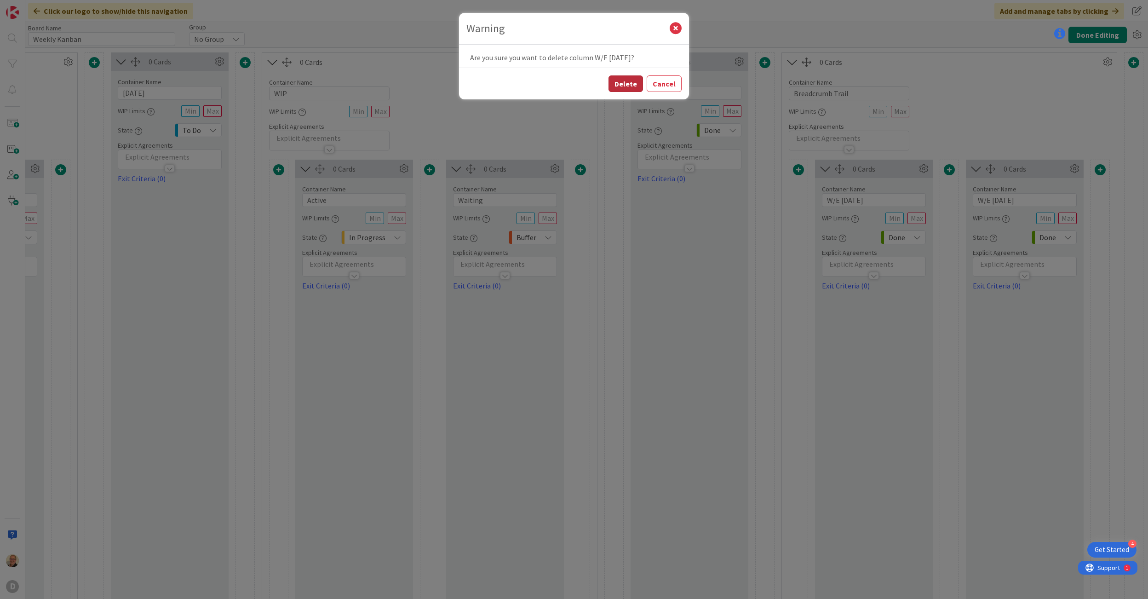
click at [626, 87] on button "Delete" at bounding box center [625, 83] width 34 height 17
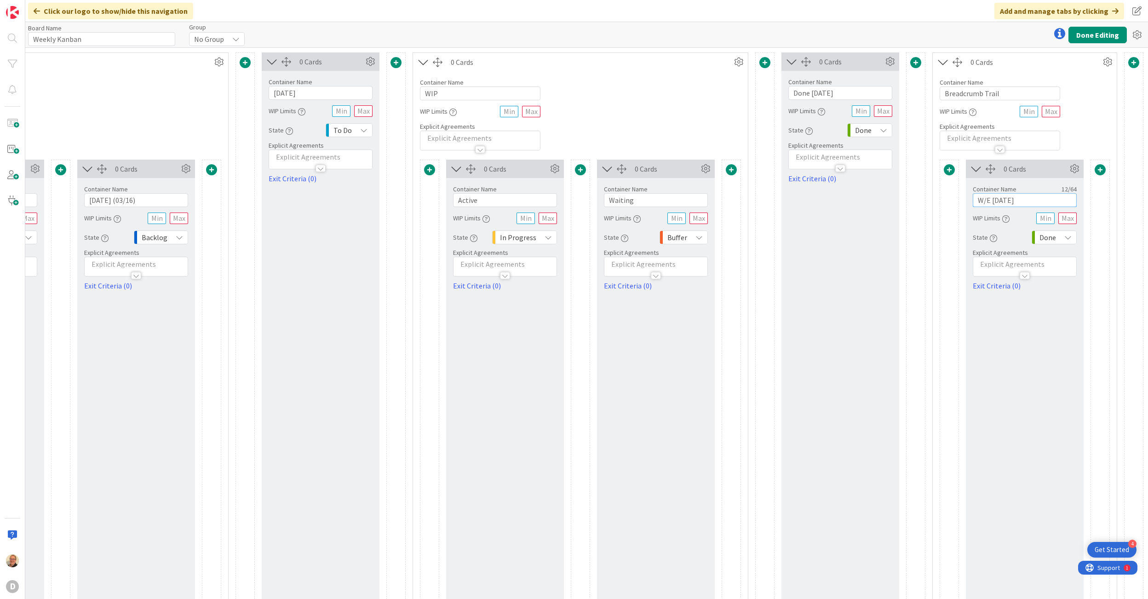
click at [1011, 200] on input "W/E [DATE]" at bounding box center [1025, 200] width 104 height 14
click at [982, 200] on input "W/E [DATE]" at bounding box center [1025, 200] width 104 height 14
drag, startPoint x: 983, startPoint y: 200, endPoint x: 1011, endPoint y: 203, distance: 28.1
click at [1011, 203] on input "W/E [DATE]" at bounding box center [1025, 200] width 104 height 14
type input "W"
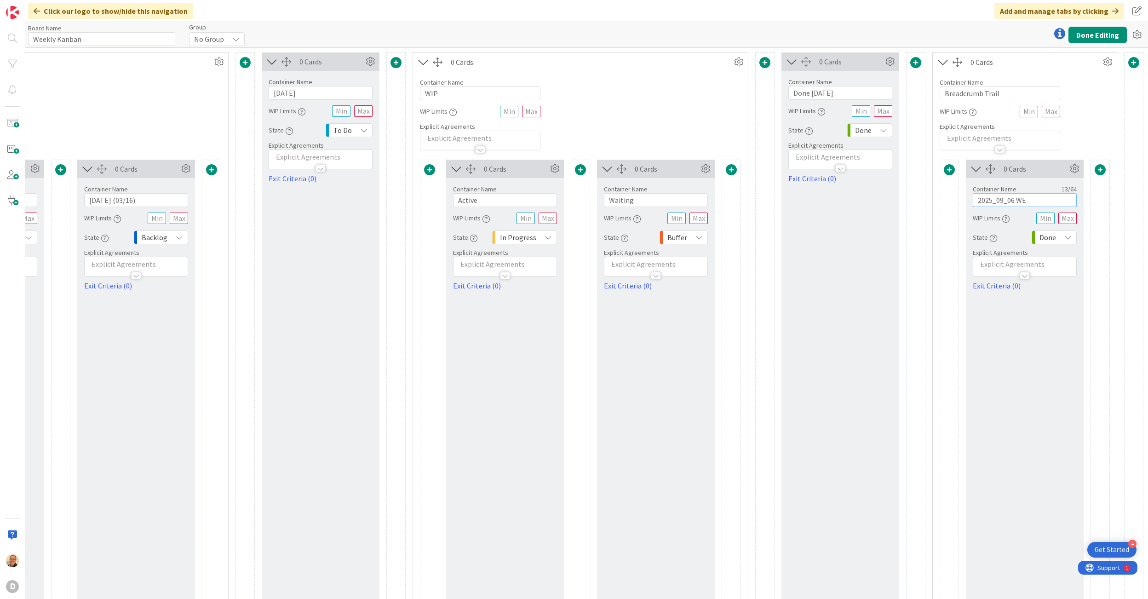
type input "2025_09_06 WE"
click at [1077, 106] on div "Container Name 16 / 64 Breadcrumb Trail WIP Limits Explicit Agreements" at bounding box center [1025, 110] width 184 height 79
click at [1094, 37] on button "Done Editing" at bounding box center [1097, 35] width 58 height 17
